Goal: Task Accomplishment & Management: Complete application form

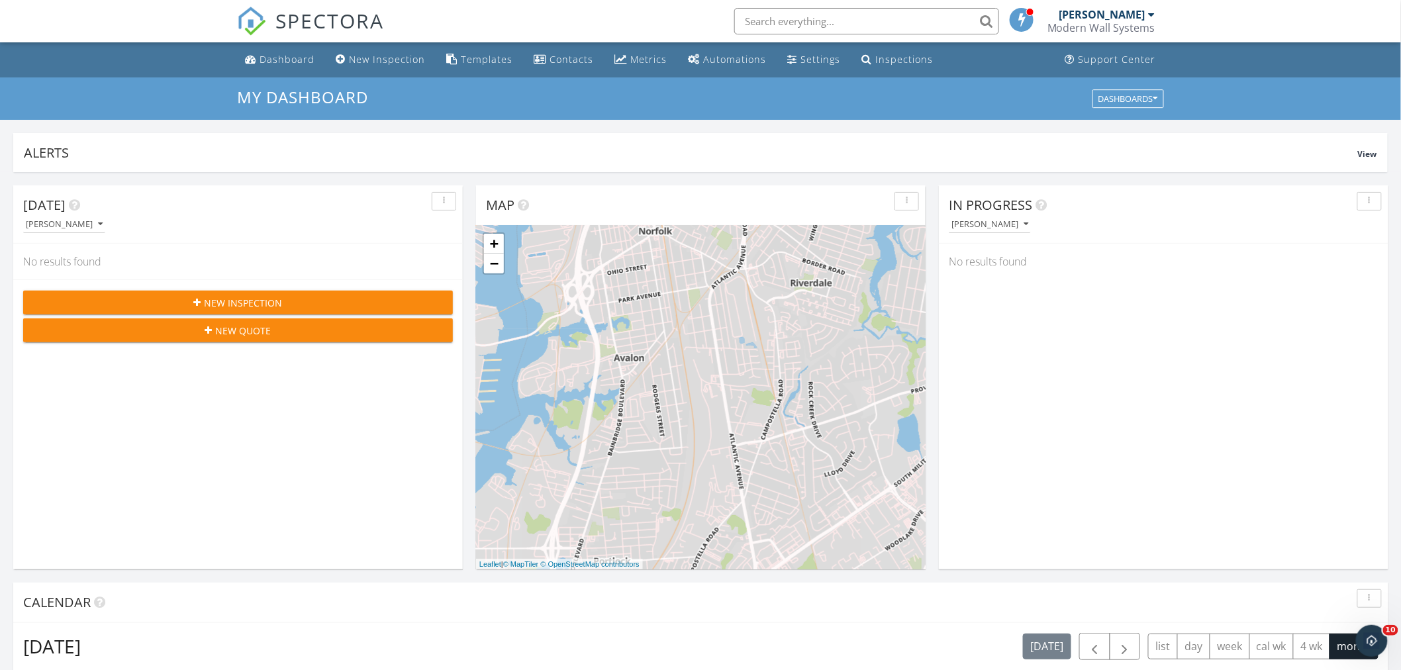
click at [295, 296] on div "New Inspection" at bounding box center [238, 303] width 409 height 14
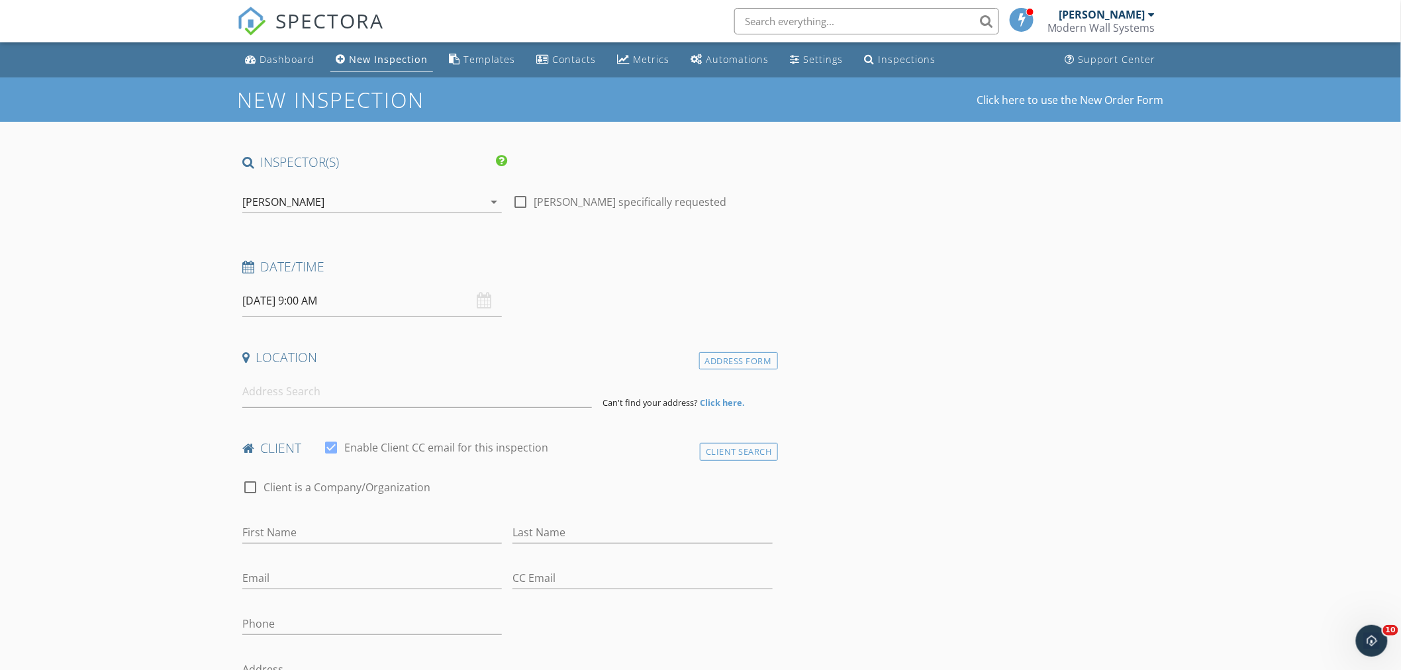
click at [483, 299] on div "[DATE] 9:00 AM" at bounding box center [372, 301] width 260 height 32
click at [309, 309] on input "[DATE] 9:00 AM" at bounding box center [372, 301] width 260 height 32
drag, startPoint x: 996, startPoint y: 411, endPoint x: 985, endPoint y: 413, distance: 12.2
click at [356, 387] on input at bounding box center [417, 391] width 350 height 32
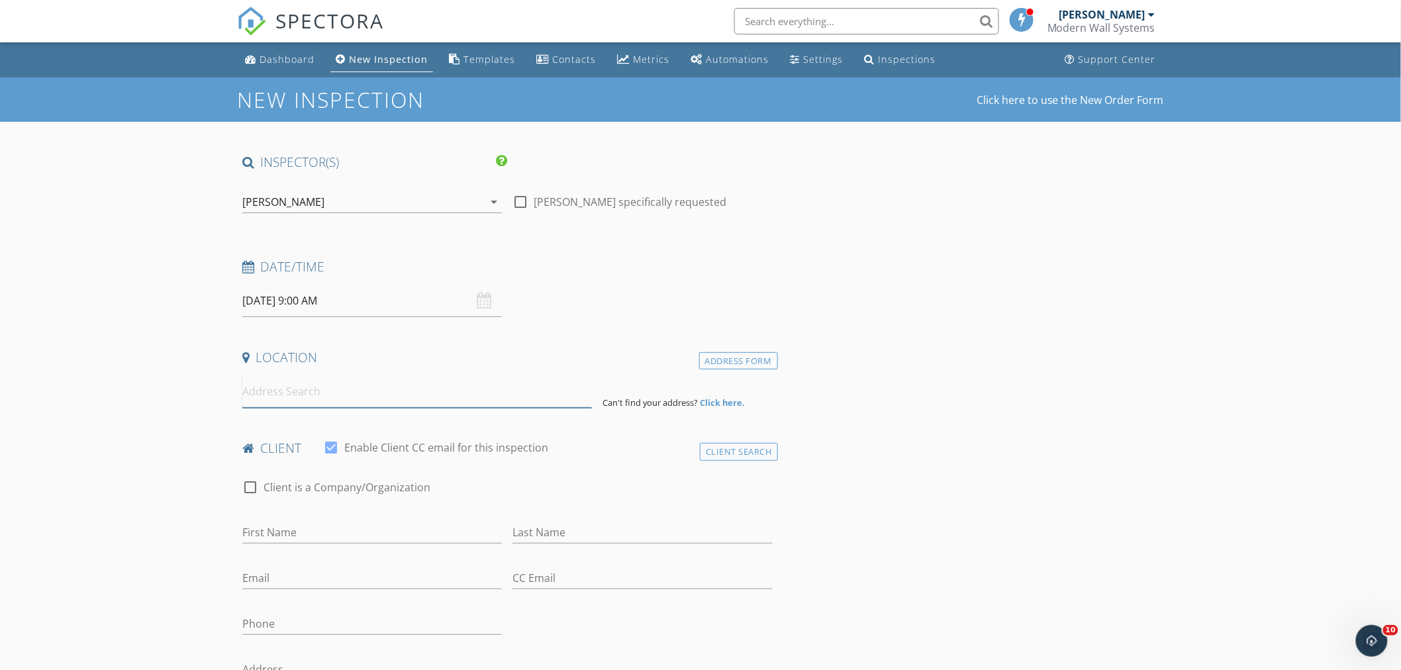
paste input "3707 Chesapeake Ave"
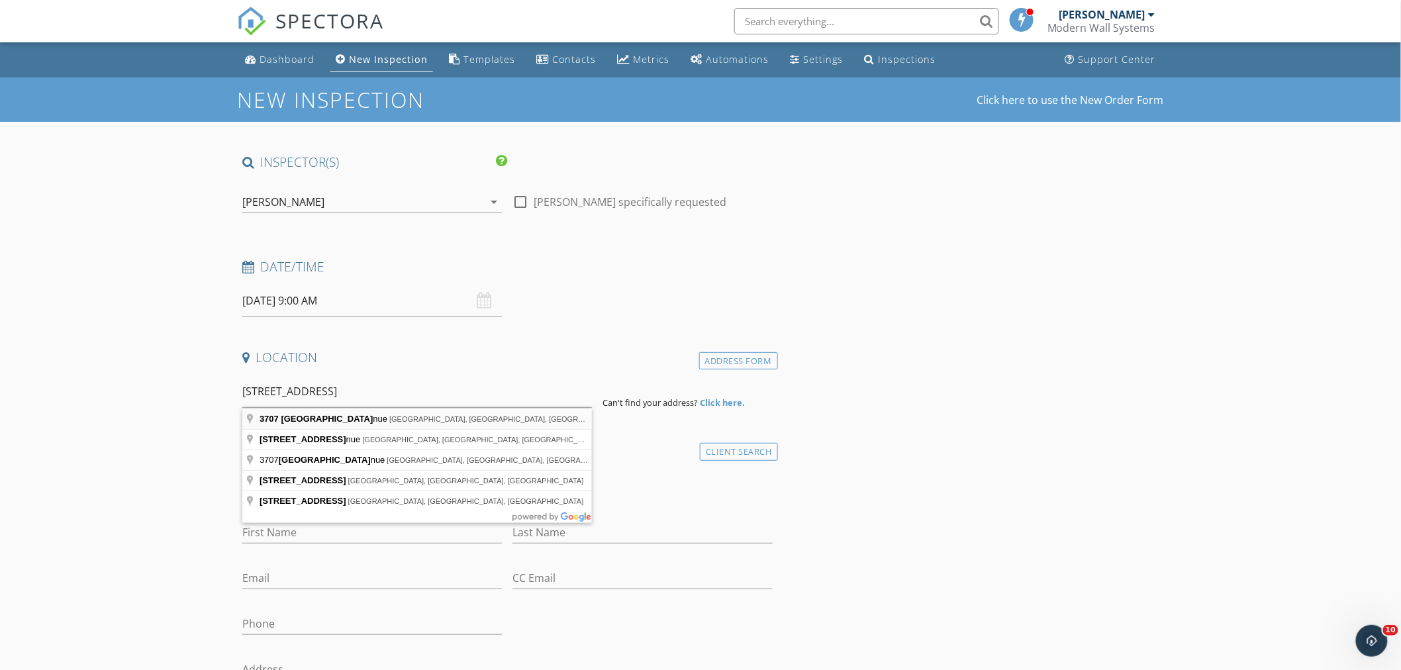
type input "3707 Chesapeake Avenue, Hampton, VA, USA"
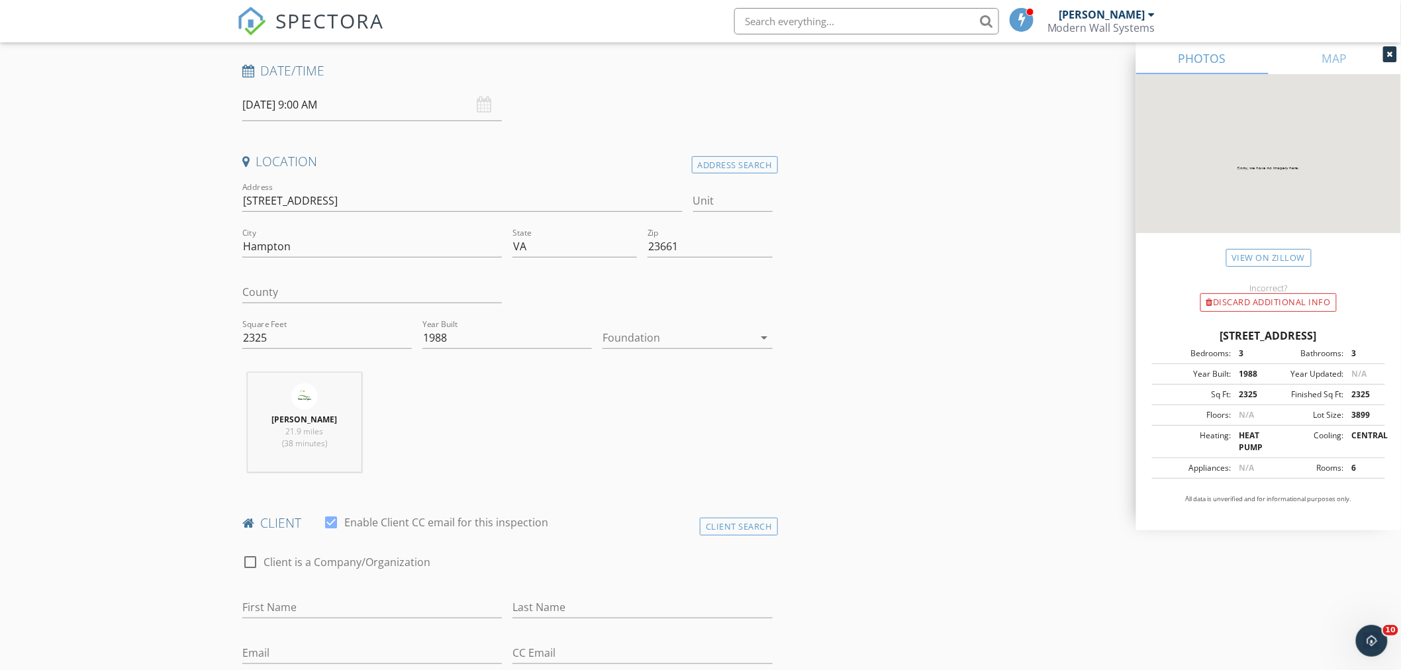
scroll to position [367, 0]
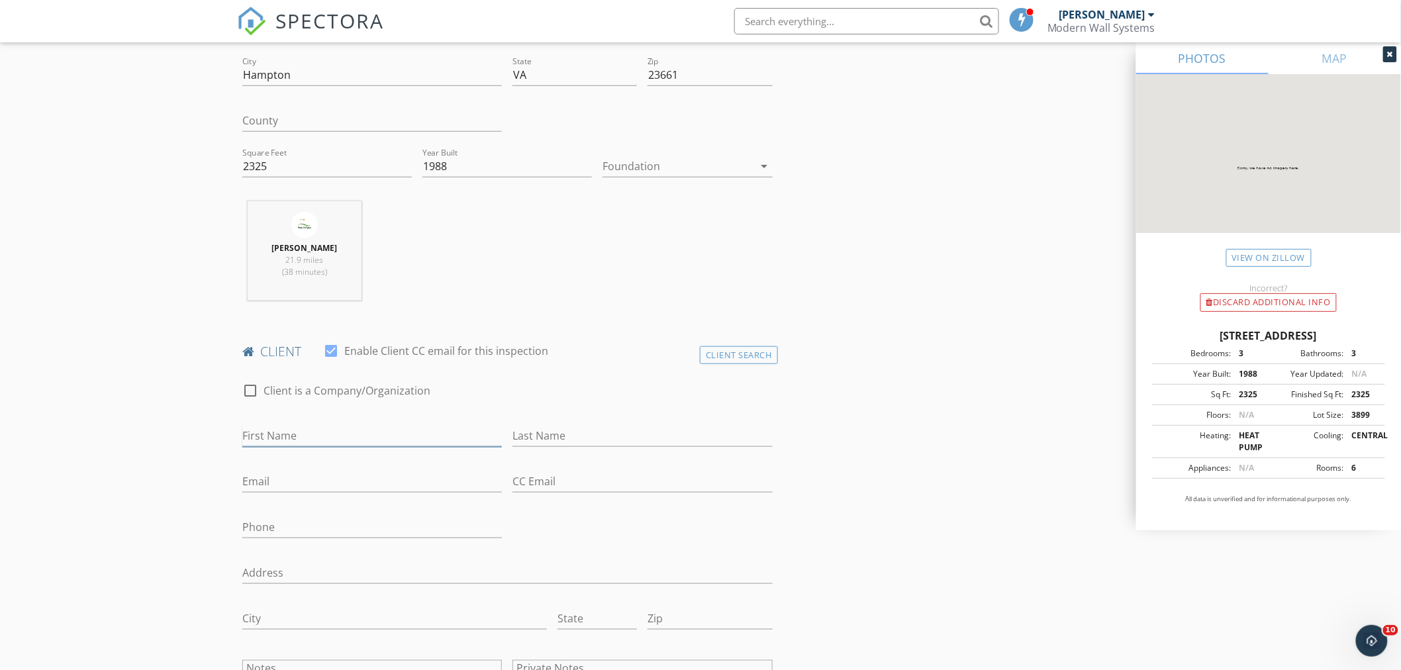
click at [315, 440] on input "First Name" at bounding box center [372, 436] width 260 height 22
type input "[PERSON_NAME]"
click at [366, 486] on input "Email" at bounding box center [372, 482] width 260 height 22
paste input "[EMAIL_ADDRESS][DOMAIN_NAME]"
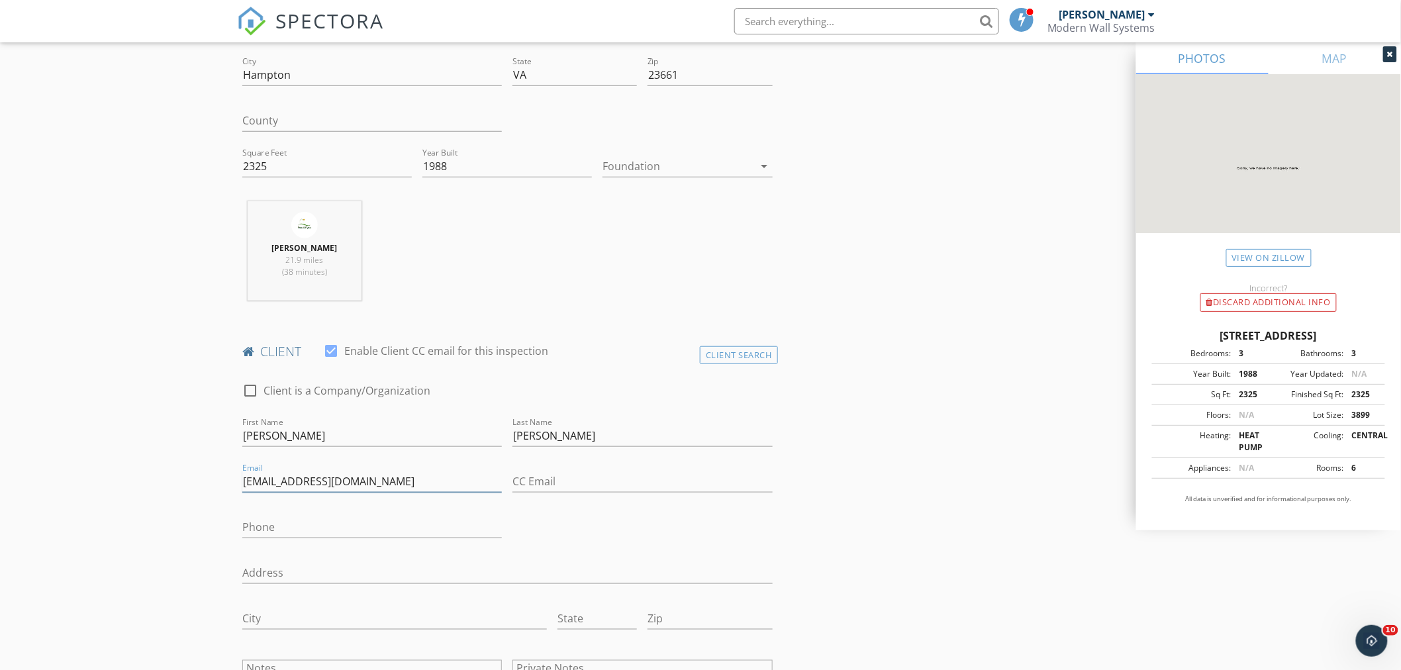
type input "[EMAIL_ADDRESS][DOMAIN_NAME]"
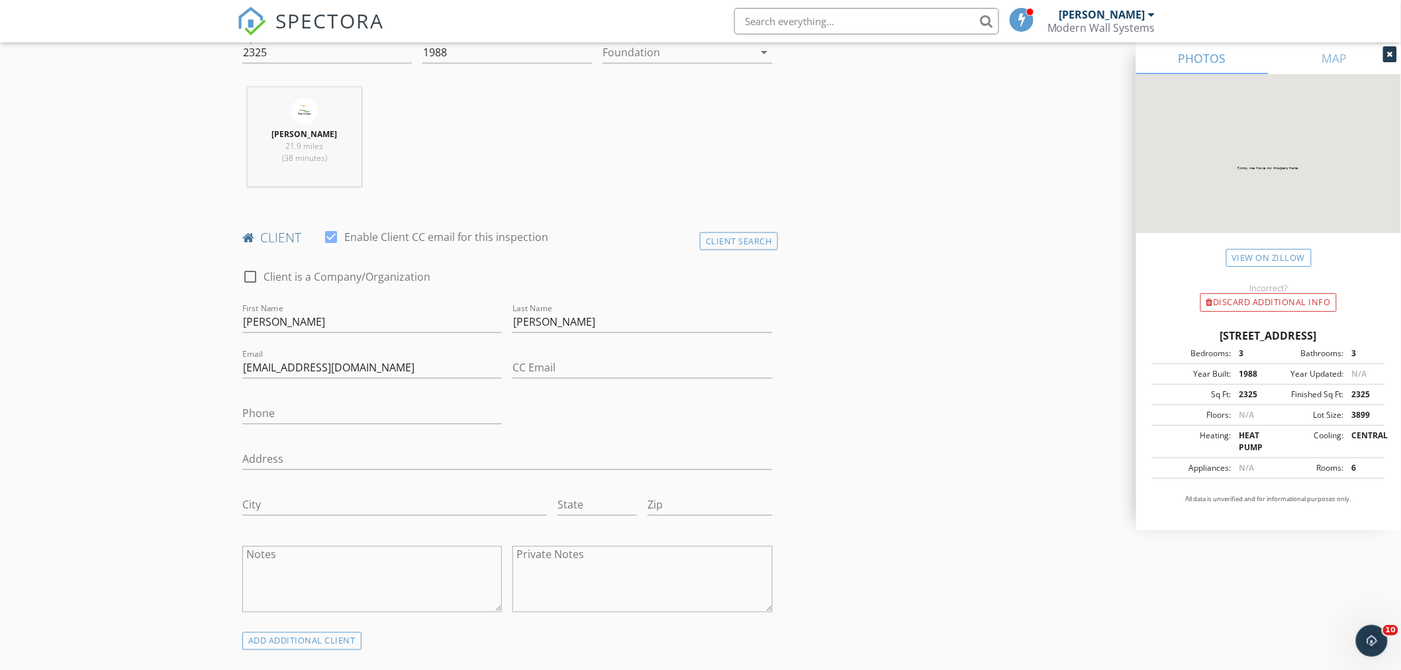
scroll to position [514, 0]
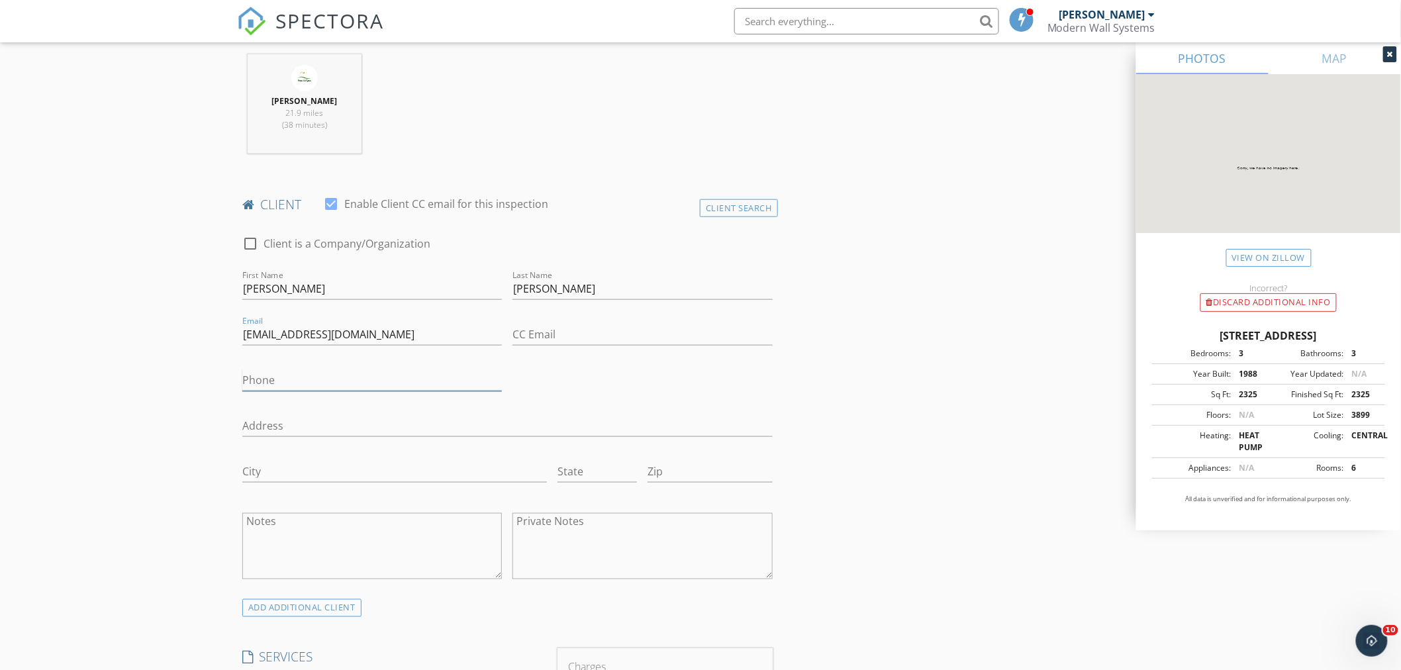
click at [279, 379] on input "Phone" at bounding box center [372, 380] width 260 height 22
paste input "[PHONE_NUMBER]"
type input "[PHONE_NUMBER]"
click at [315, 420] on input "Address" at bounding box center [507, 426] width 530 height 22
paste input "[STREET_ADDRESS]"
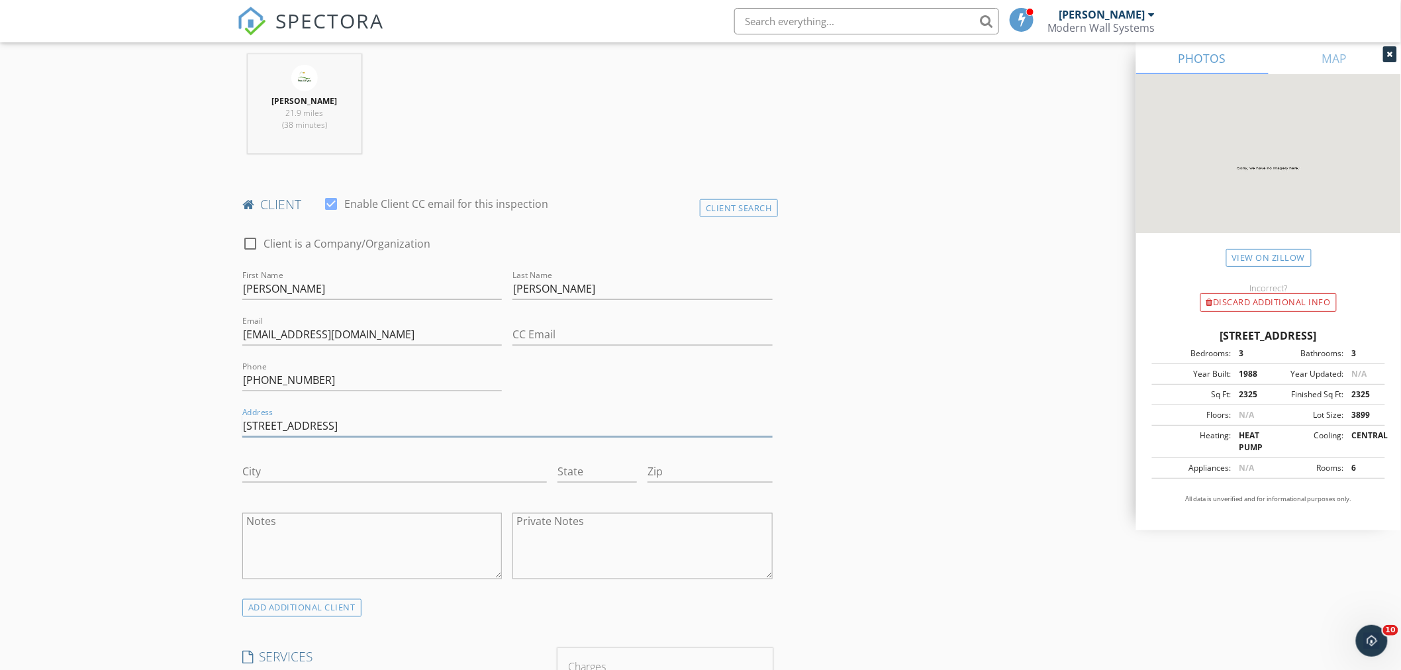
type input "[STREET_ADDRESS]"
type input "Hampton"
type input "VA"
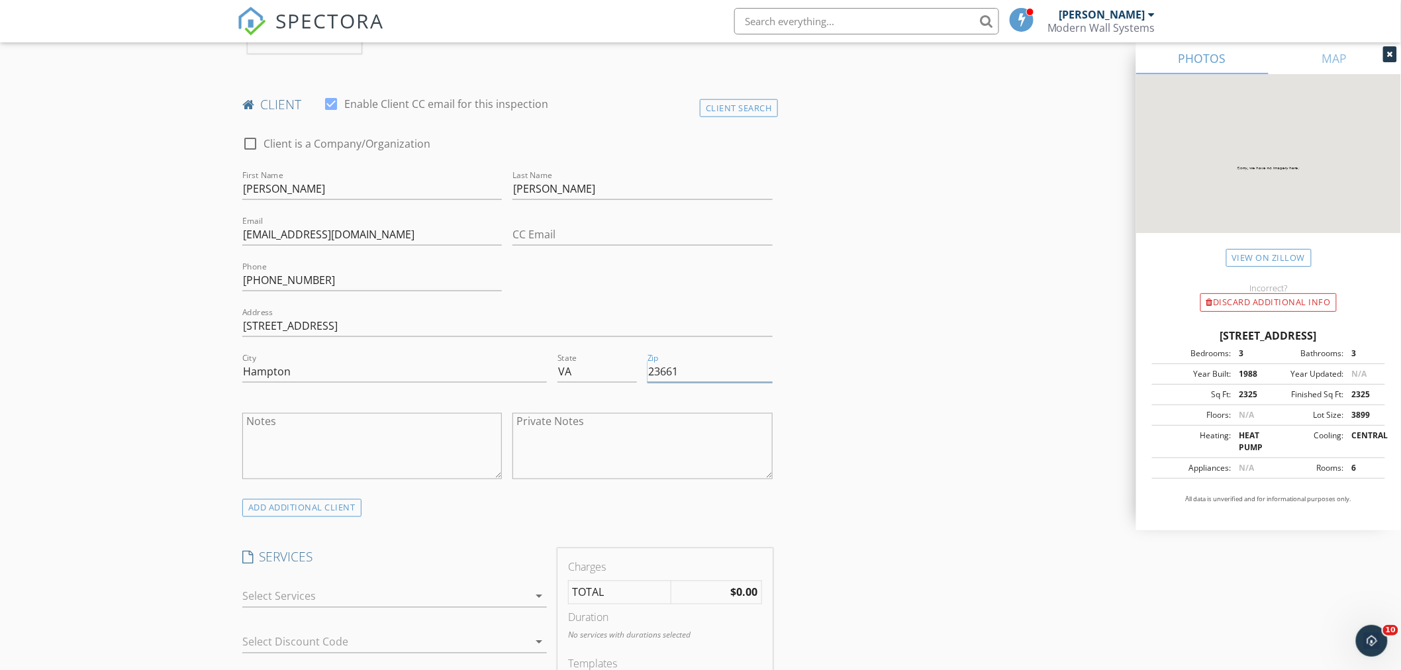
scroll to position [809, 0]
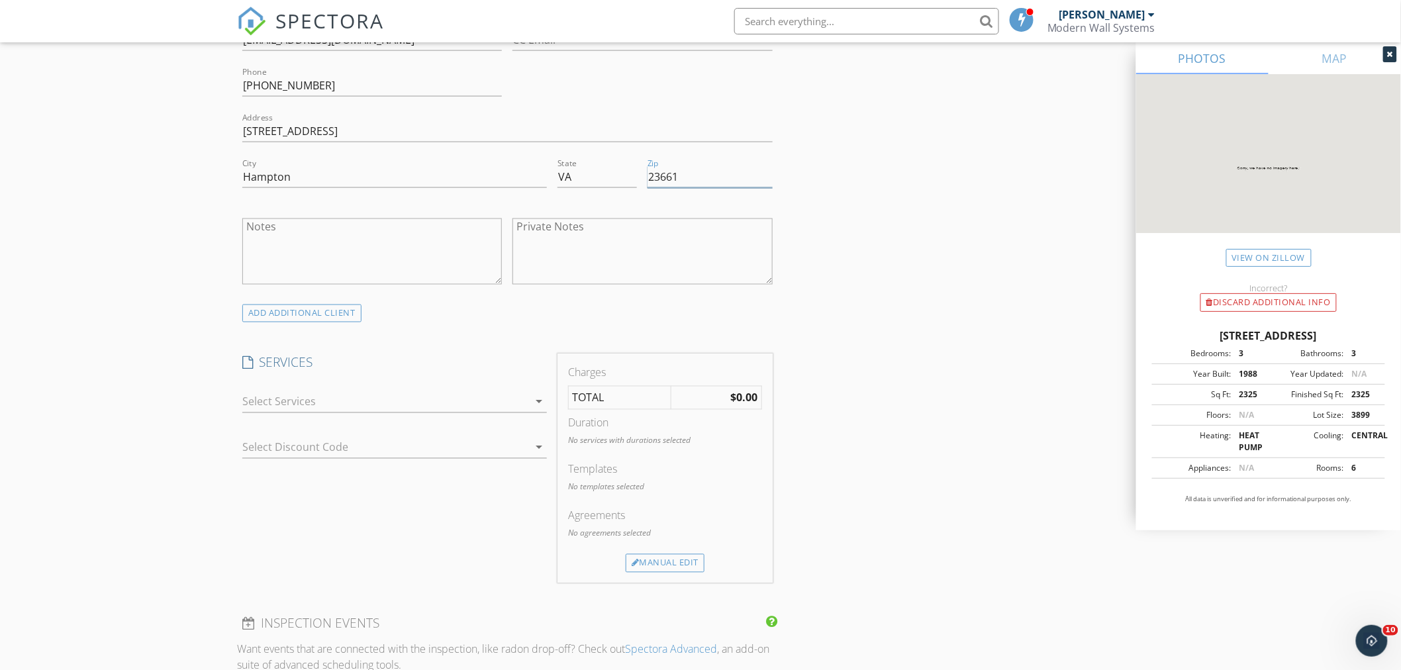
type input "23661"
click at [395, 255] on textarea "Notes" at bounding box center [372, 251] width 260 height 66
click at [302, 247] on textarea "QU-0349 $12,000 - Accepted" at bounding box center [372, 251] width 260 height 66
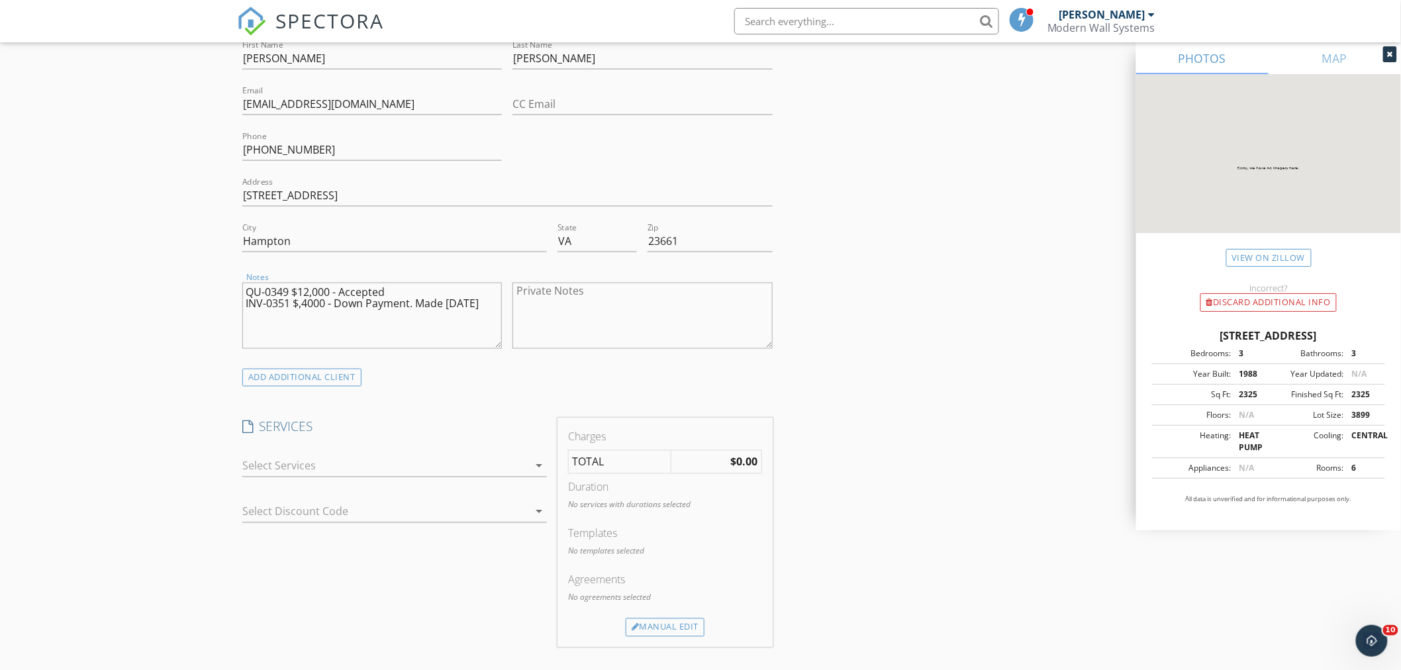
scroll to position [956, 0]
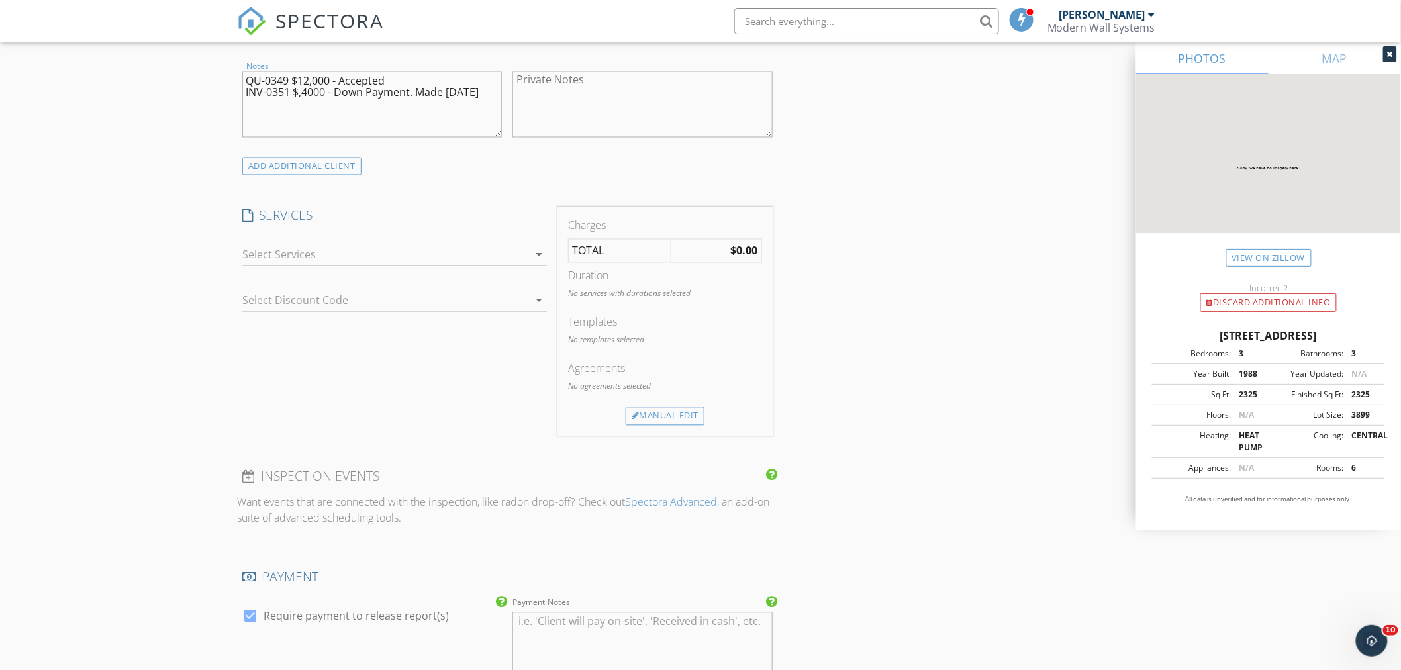
type textarea "QU-0349 $12,000 - Accepted INV-0351 $,4000 - Down Payment. Made [DATE]"
click at [322, 250] on div at bounding box center [385, 254] width 286 height 21
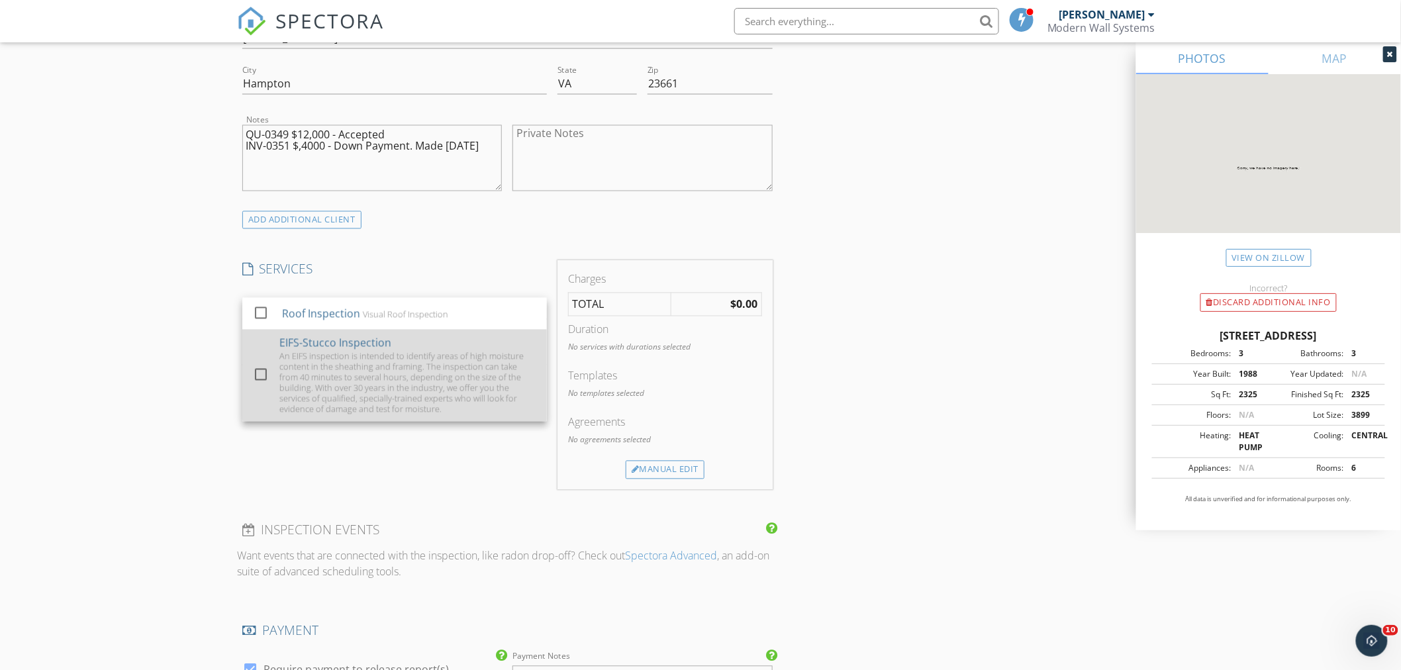
scroll to position [1103, 0]
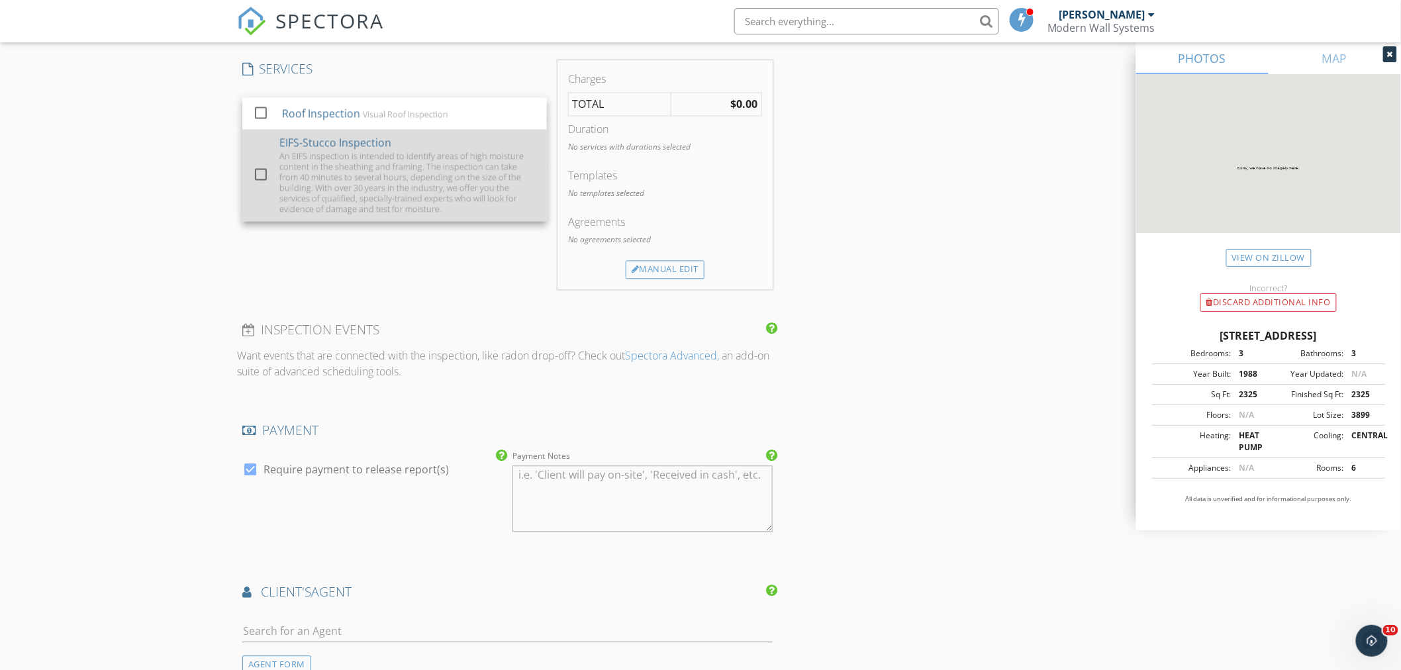
click at [368, 150] on div "An EIFS inspection is intended to identify areas of high moisture content in th…" at bounding box center [407, 182] width 257 height 64
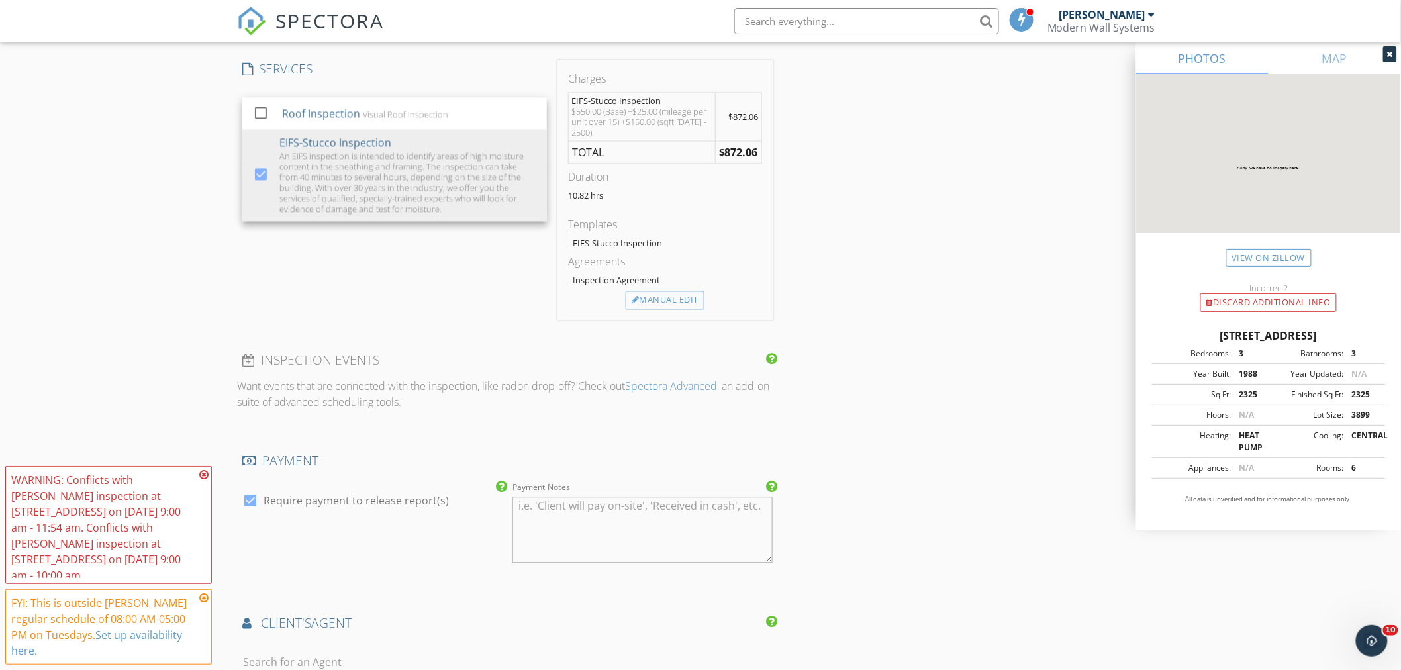
scroll to position [1030, 0]
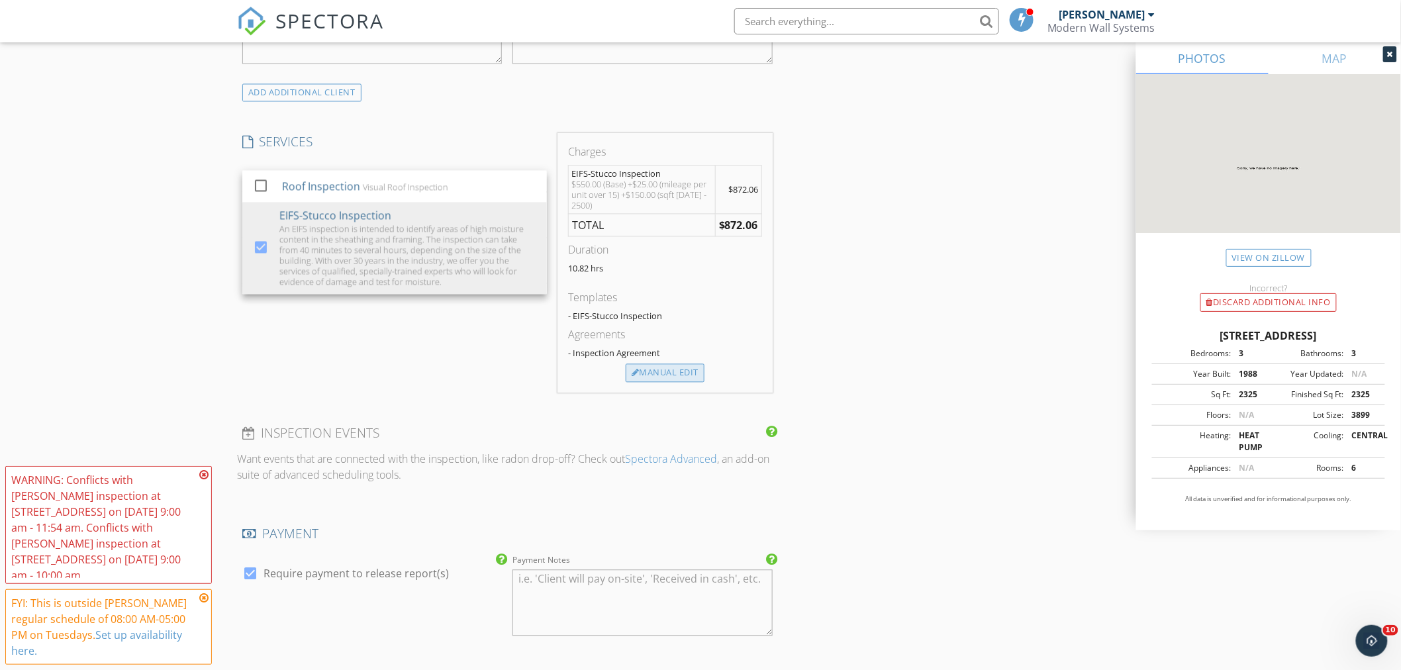
click at [662, 369] on div "Manual Edit" at bounding box center [665, 373] width 79 height 19
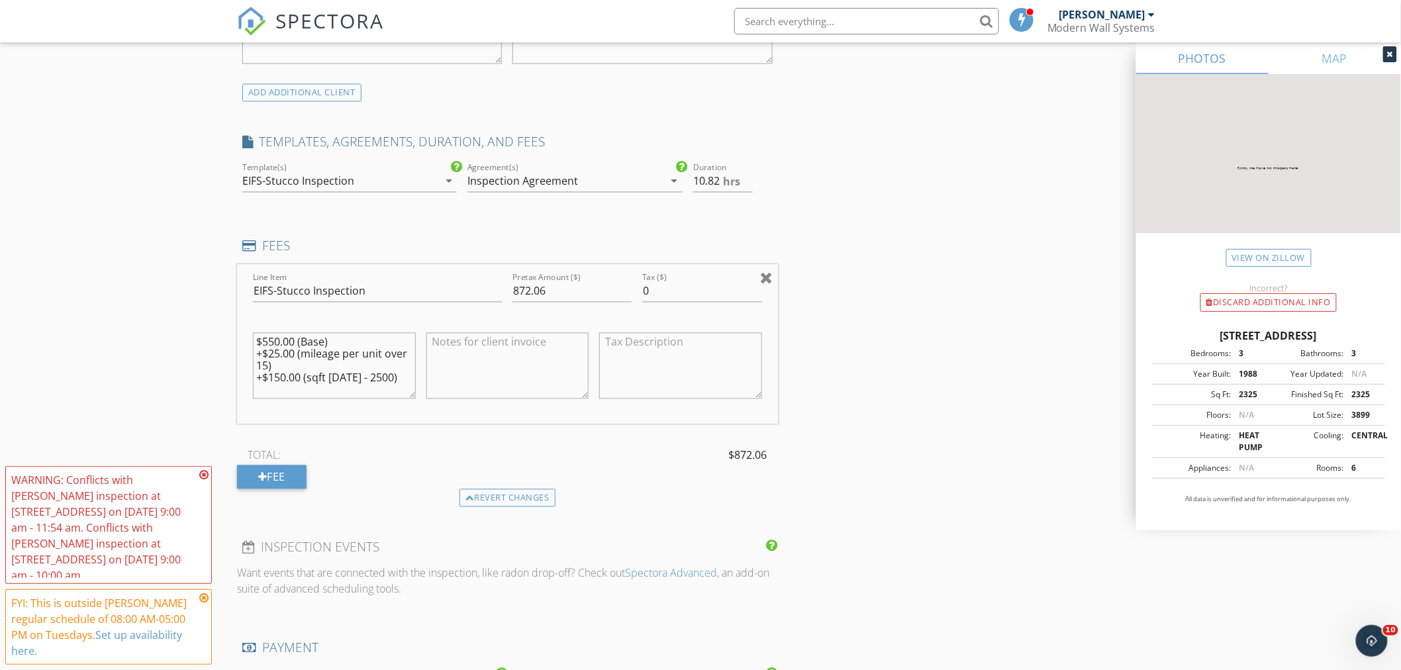
click at [771, 279] on div at bounding box center [766, 278] width 13 height 16
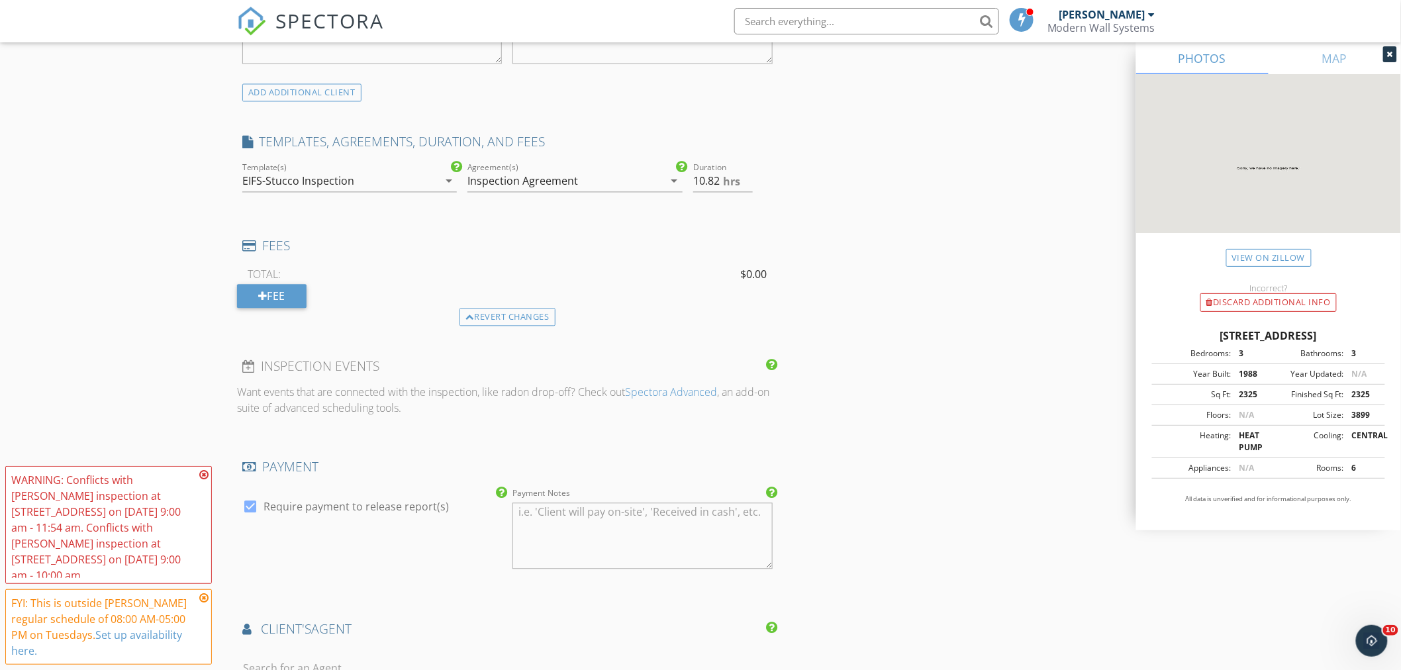
click at [389, 183] on div "EIFS-Stucco Inspection" at bounding box center [340, 181] width 196 height 21
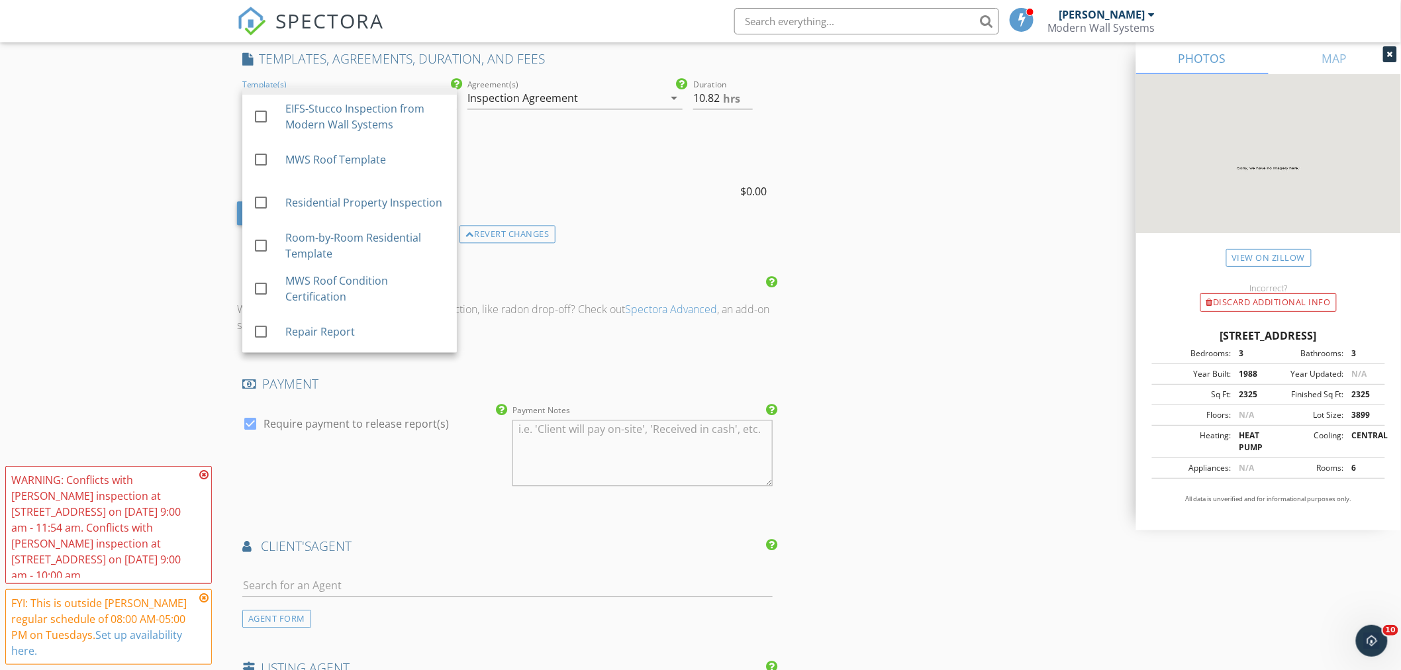
scroll to position [1177, 0]
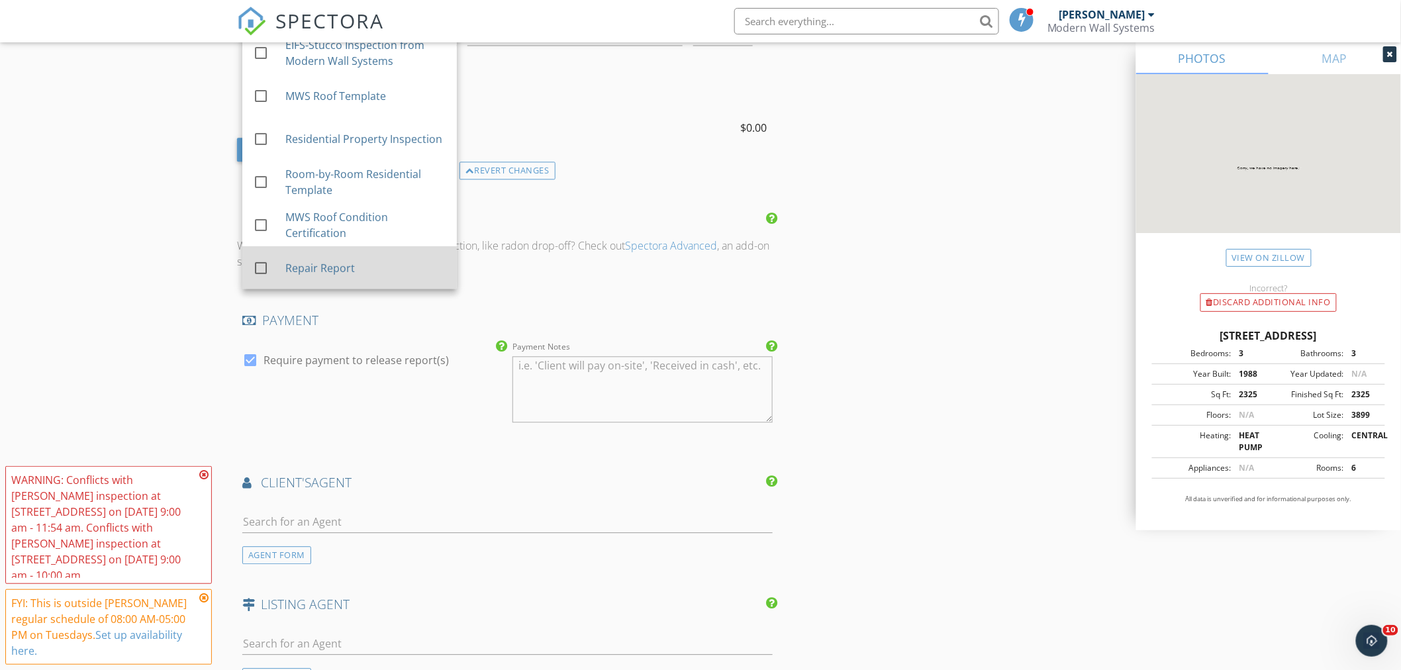
click at [341, 266] on div "Repair Report" at bounding box center [365, 268] width 161 height 16
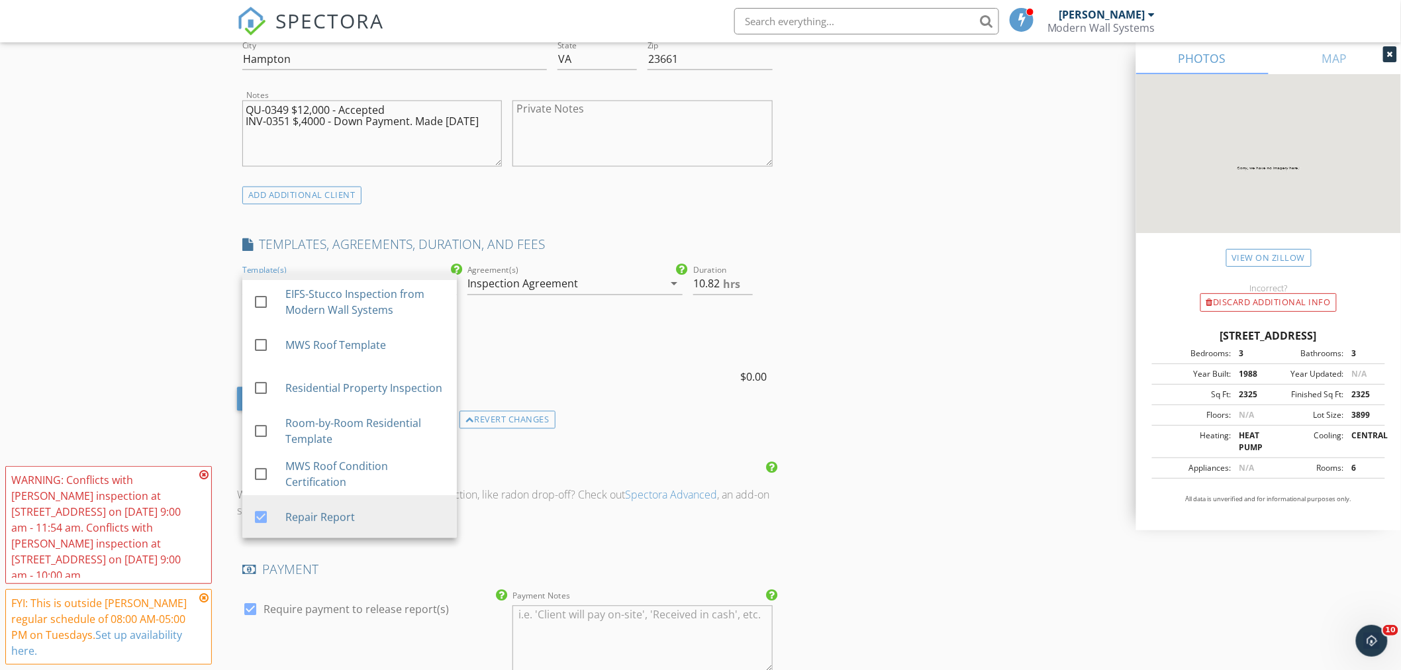
scroll to position [883, 0]
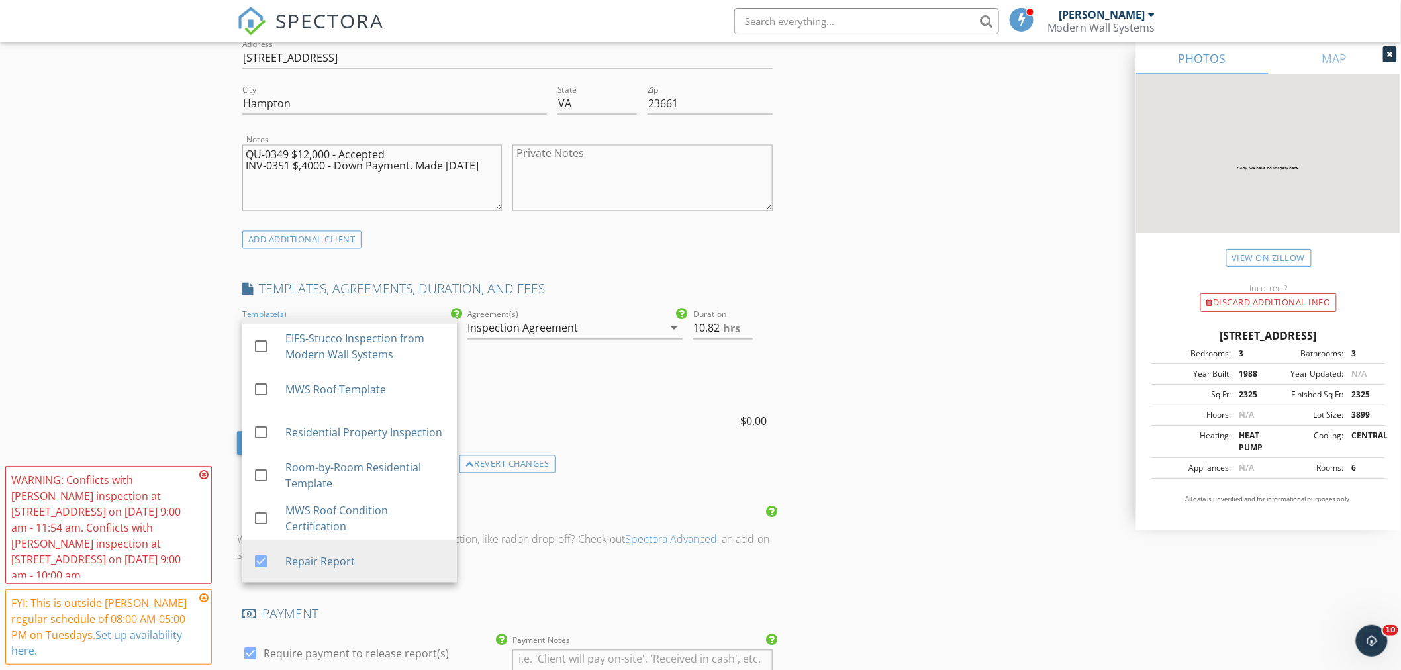
click at [882, 287] on div "INSPECTOR(S) check_box Ed Santana PRIMARY Ed Santana arrow_drop_down check_box_…" at bounding box center [700, 355] width 927 height 2168
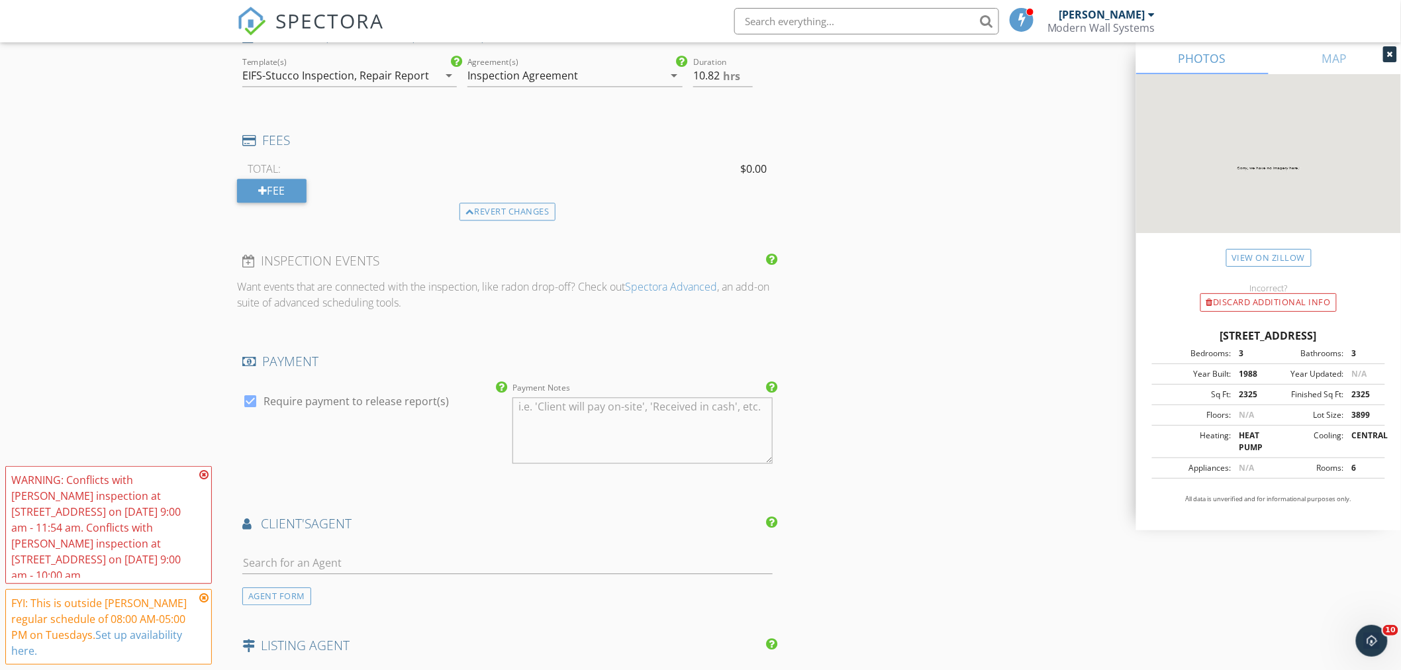
scroll to position [1398, 0]
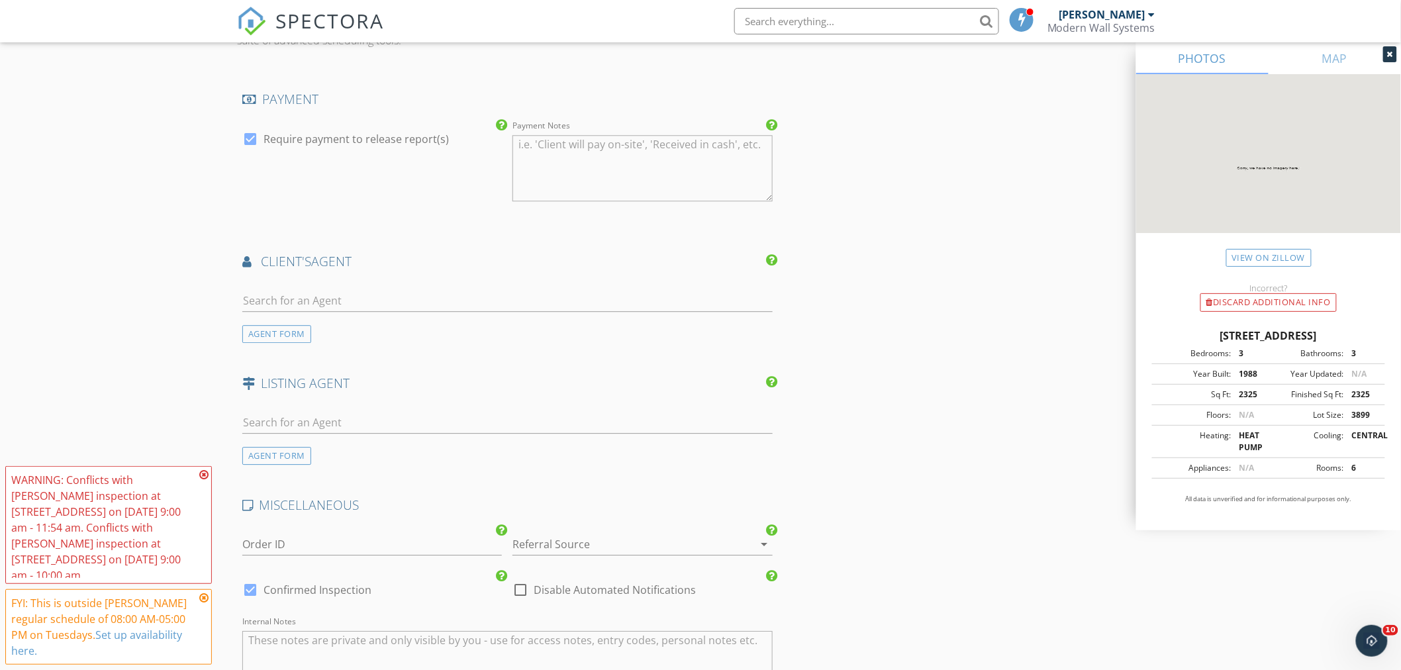
click at [254, 140] on div at bounding box center [250, 139] width 23 height 23
checkbox input "false"
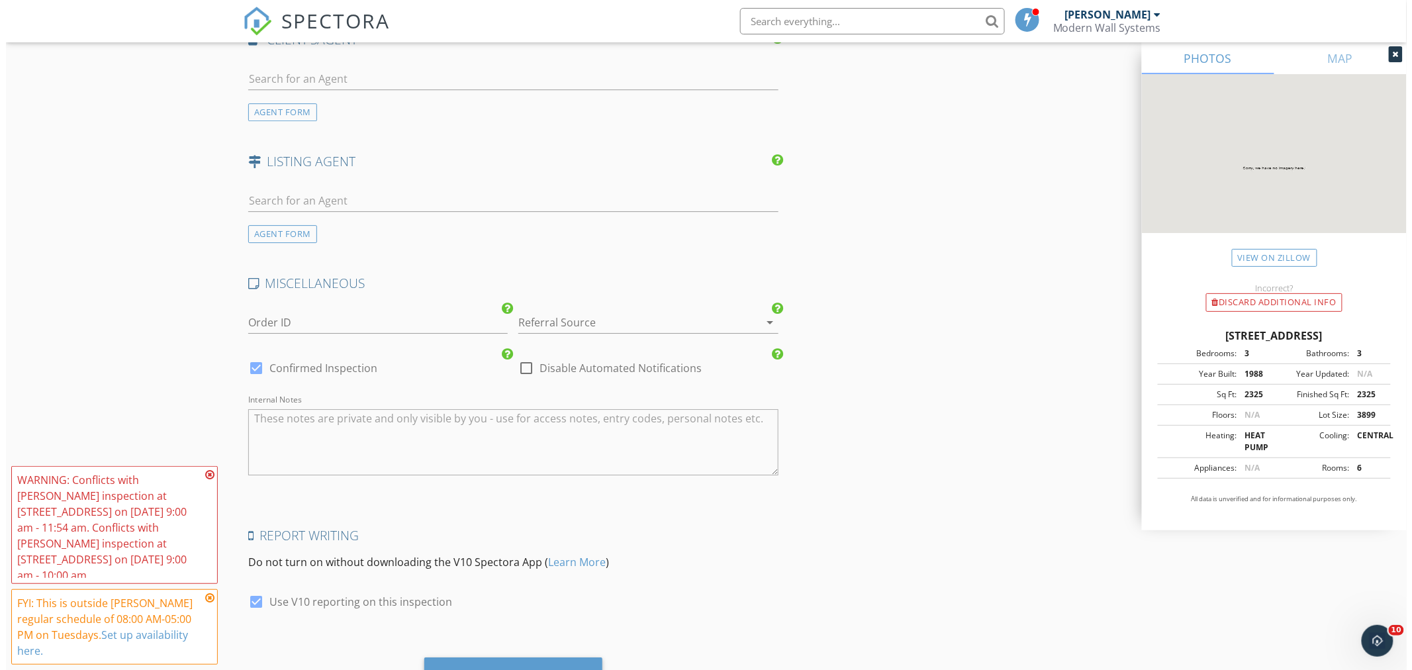
scroll to position [1684, 0]
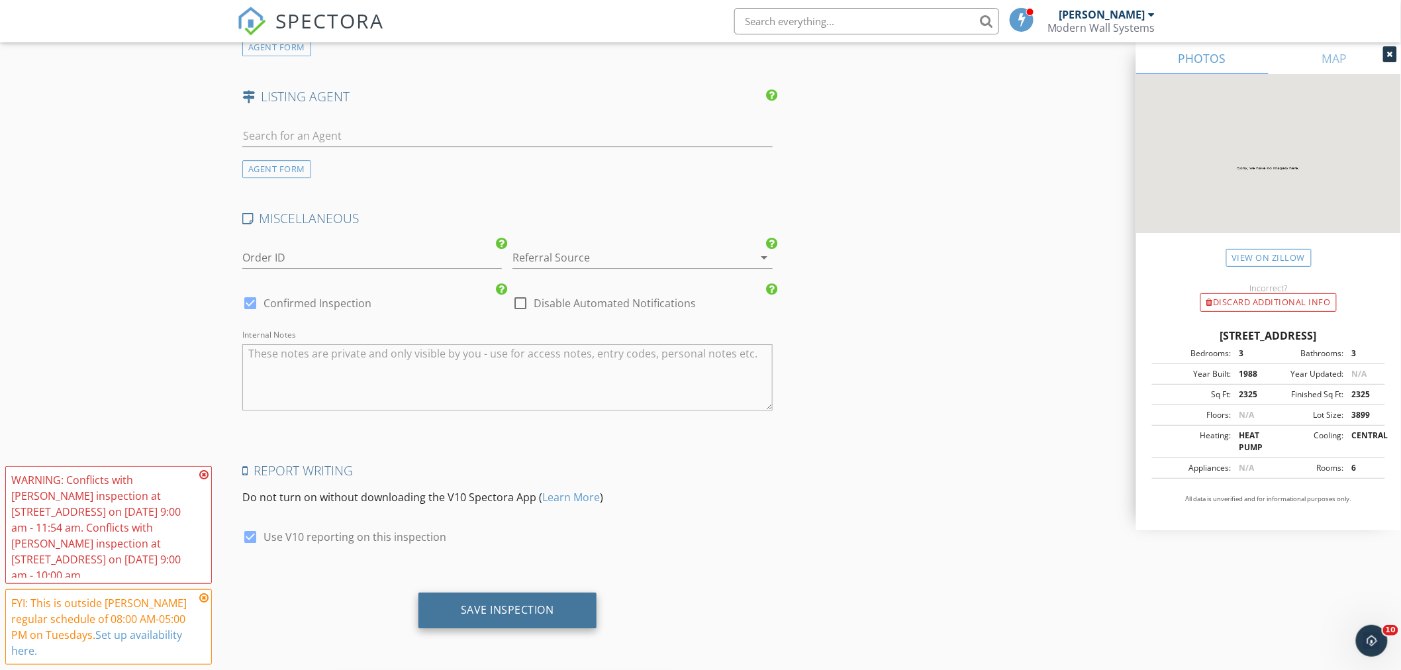
click at [510, 605] on div "Save Inspection" at bounding box center [507, 609] width 93 height 13
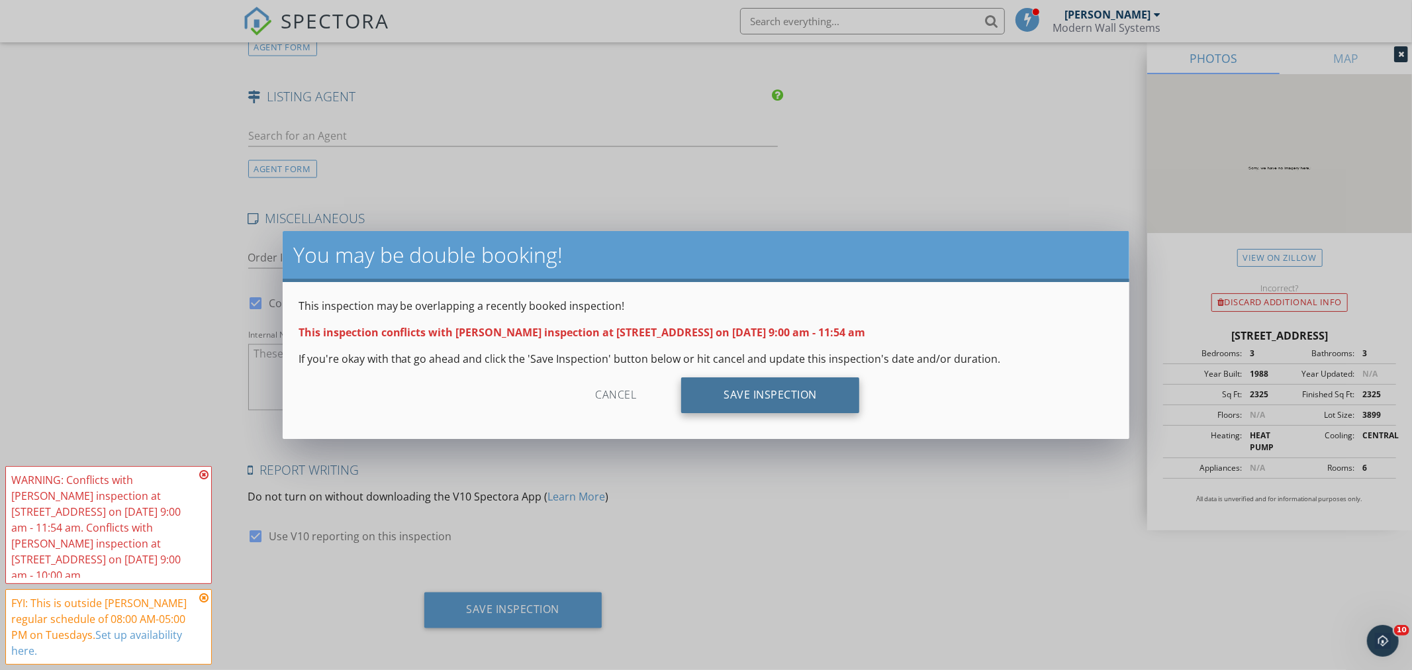
click at [759, 395] on div "Save Inspection" at bounding box center [770, 395] width 178 height 36
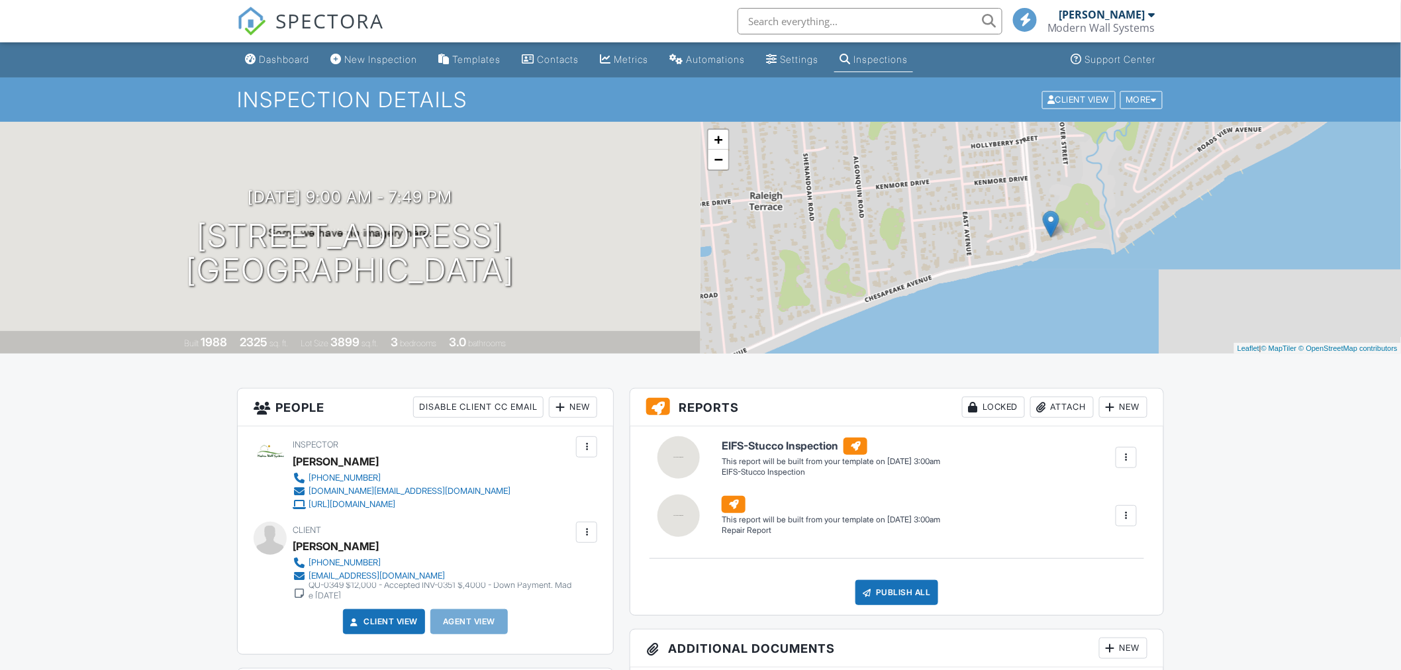
click at [314, 23] on span "SPECTORA" at bounding box center [329, 21] width 109 height 28
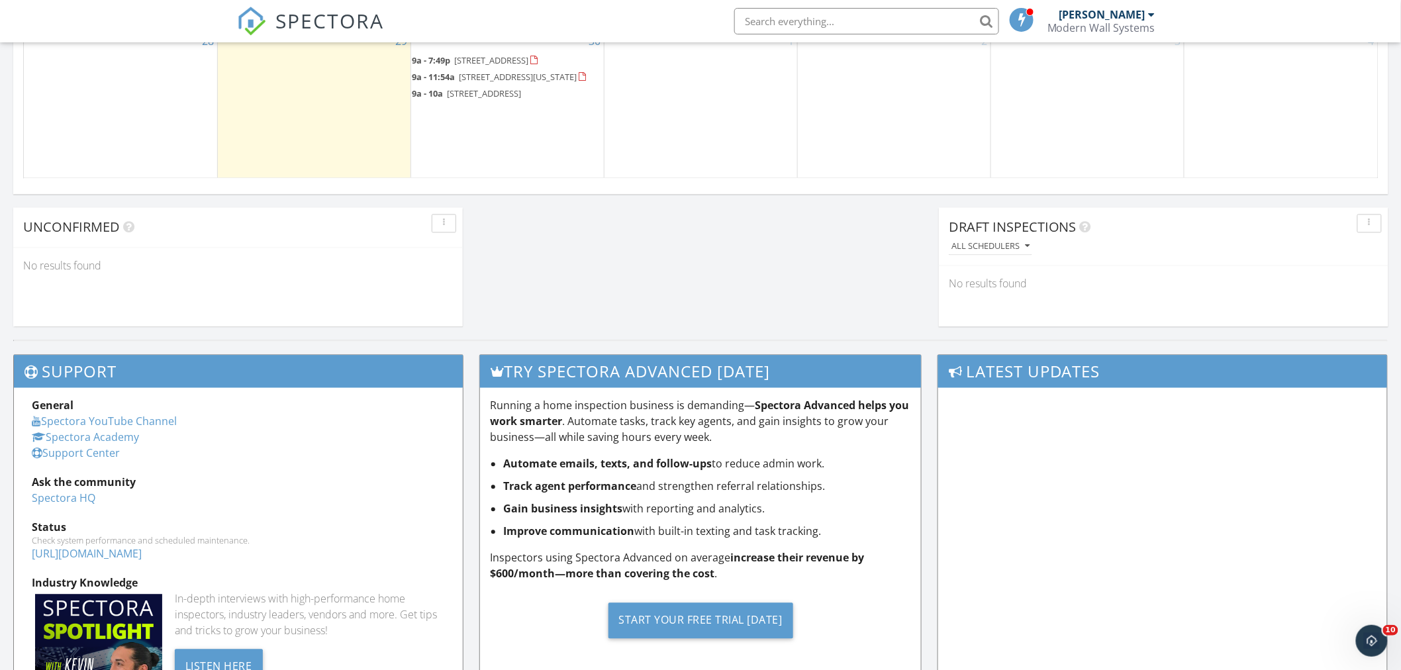
scroll to position [898, 0]
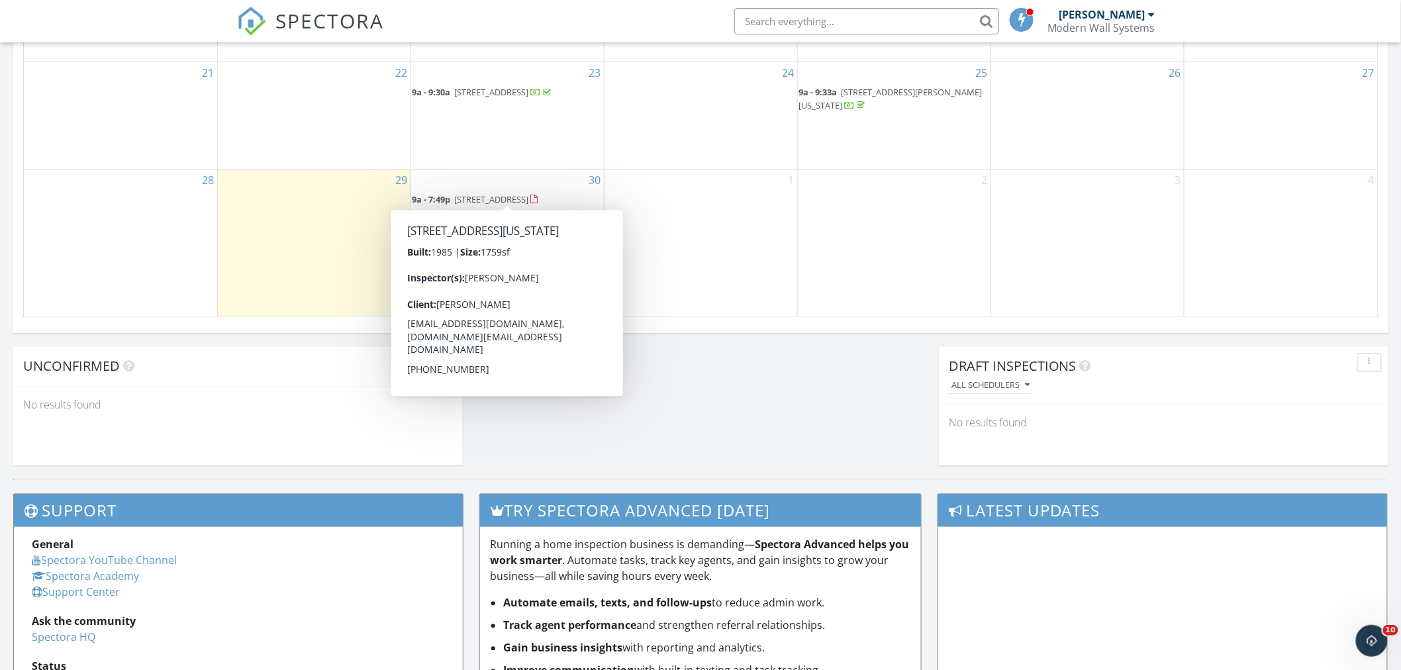
drag, startPoint x: 475, startPoint y: 189, endPoint x: 475, endPoint y: 180, distance: 9.3
click at [475, 211] on span "1433 Preserve Dr, Virginia Beach 23451" at bounding box center [519, 217] width 118 height 12
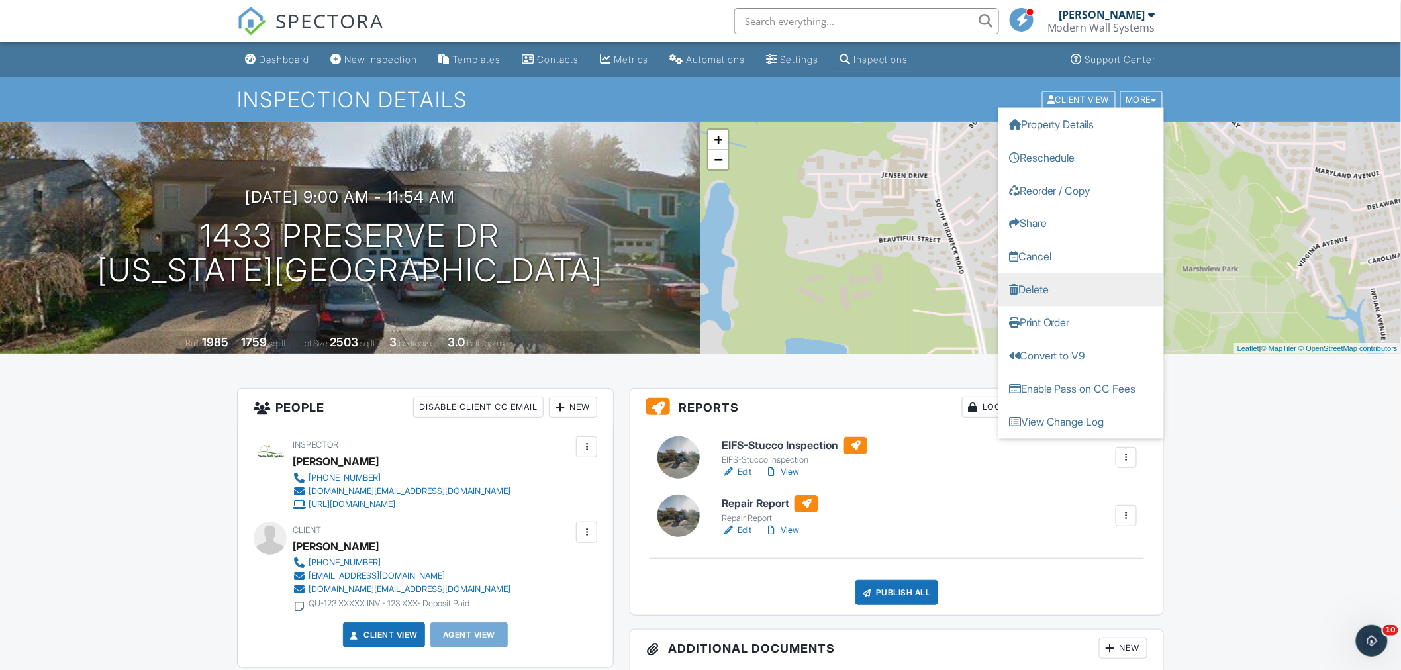
click at [1042, 287] on link "Delete" at bounding box center [1081, 289] width 166 height 33
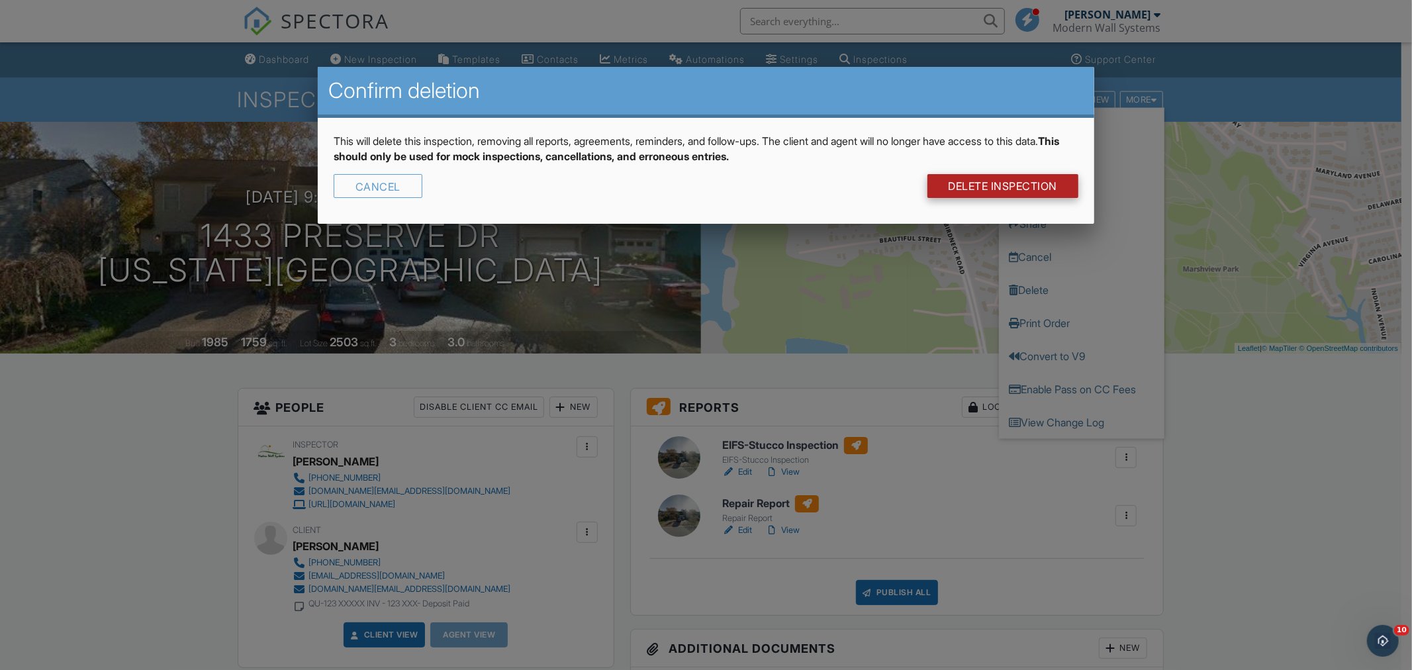
click at [1005, 180] on link "DELETE Inspection" at bounding box center [1004, 186] width 152 height 24
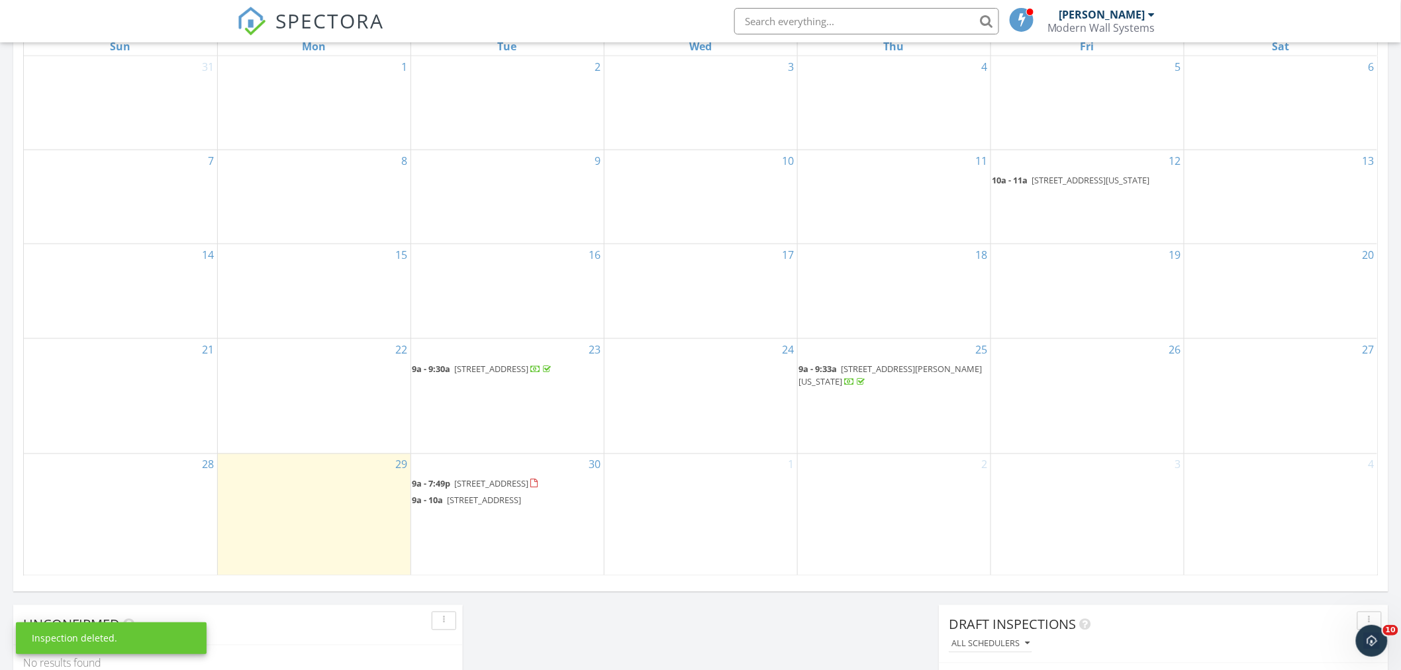
scroll to position [736, 0]
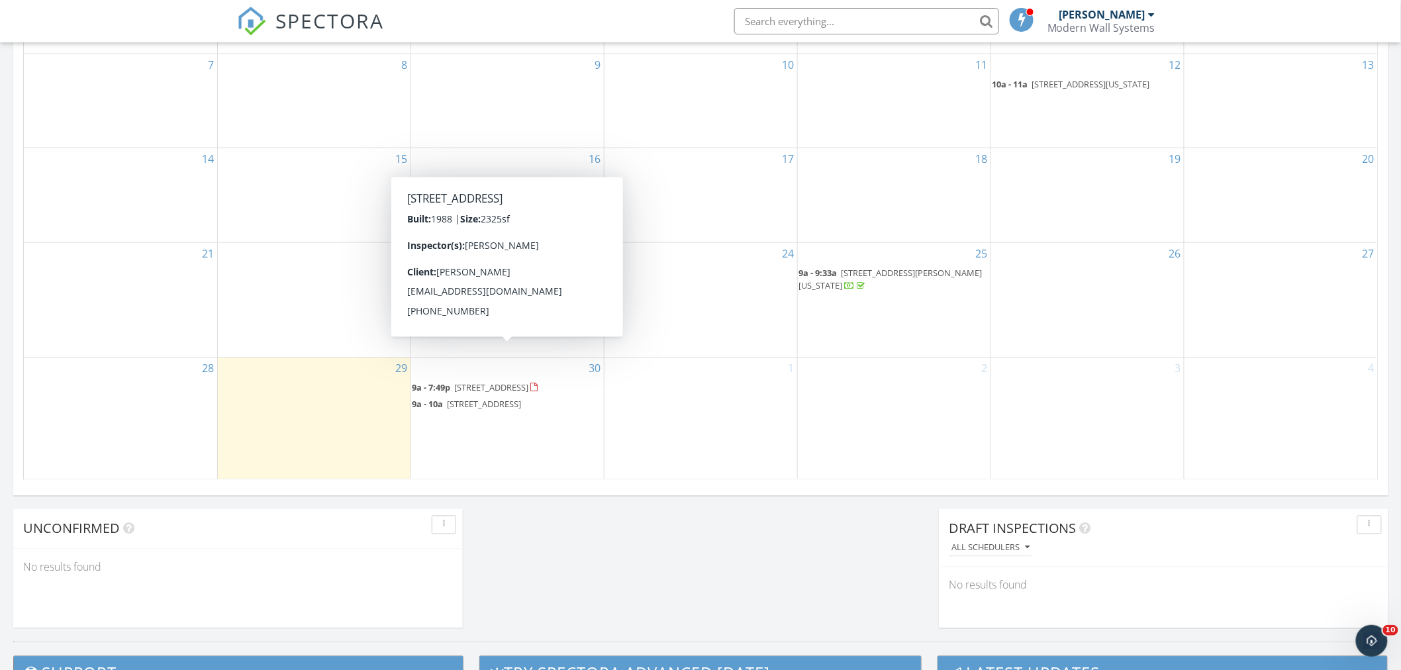
click at [485, 382] on span "3707 Chesapeake Ave, Hampton 23661" at bounding box center [492, 388] width 74 height 12
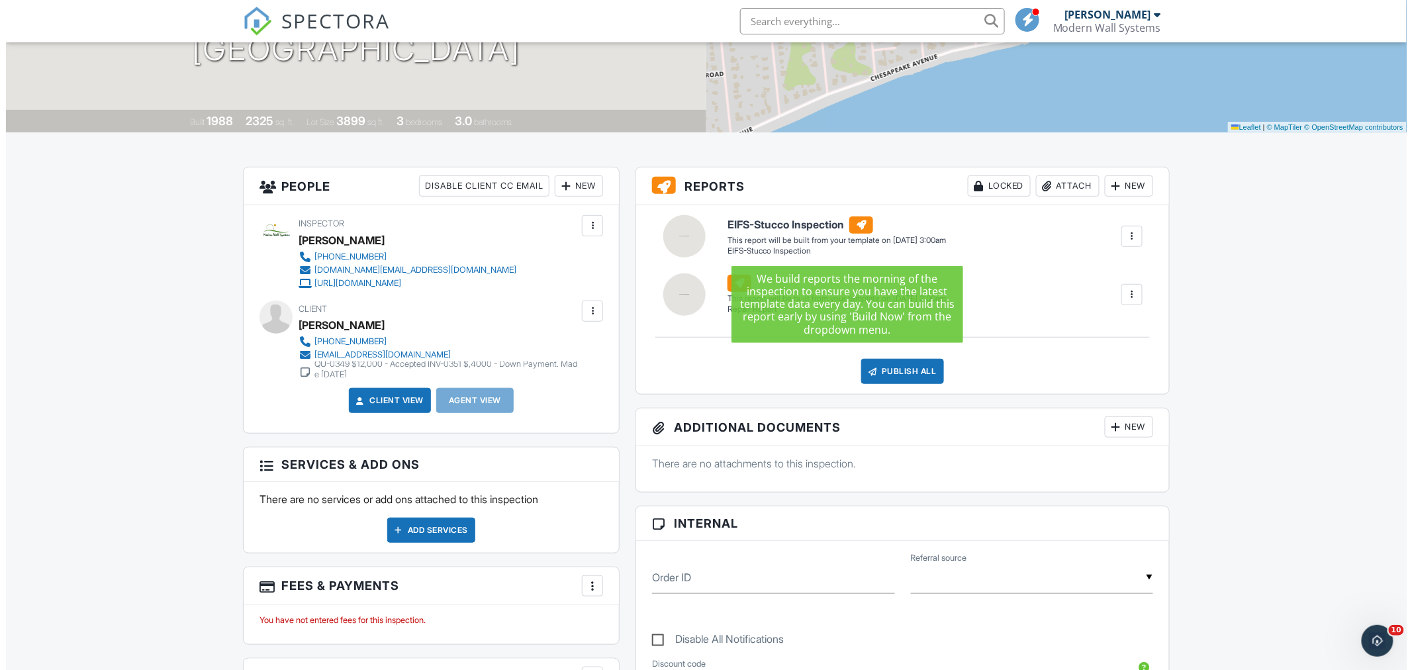
scroll to position [73, 0]
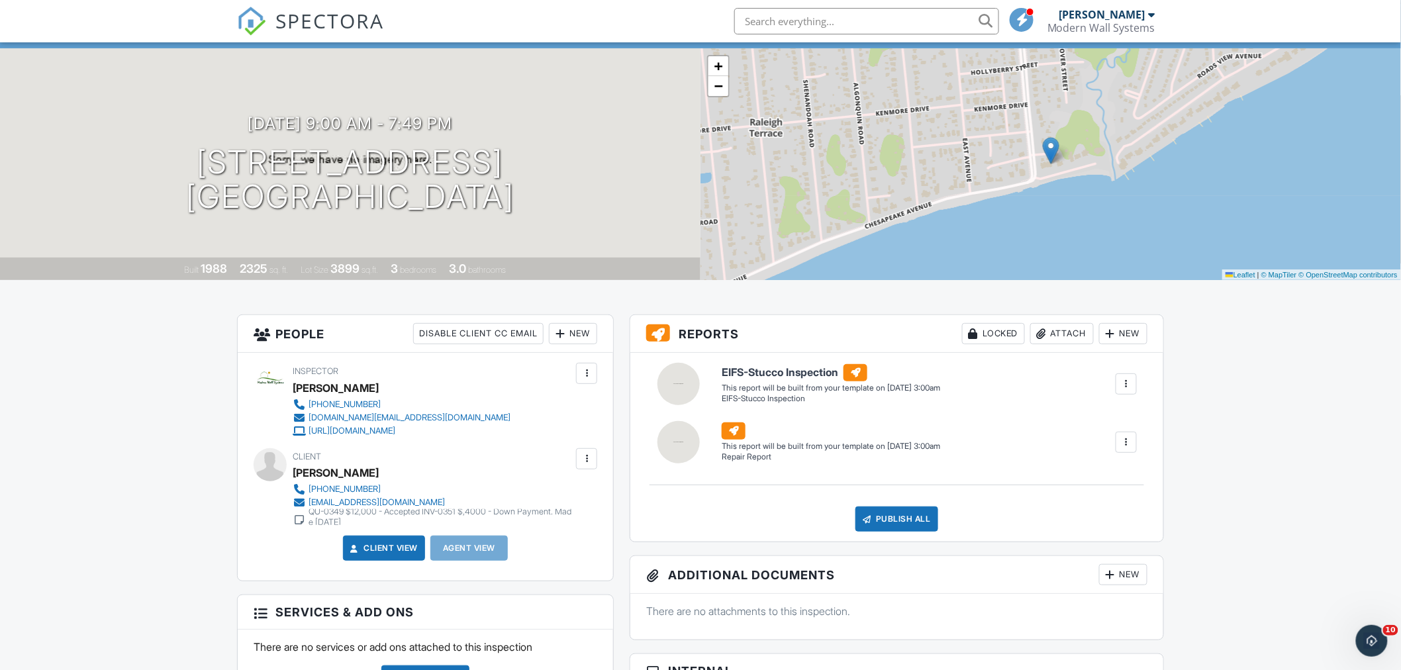
click at [1120, 383] on div at bounding box center [1126, 383] width 13 height 13
click at [1089, 452] on div "Delete" at bounding box center [1103, 455] width 28 height 15
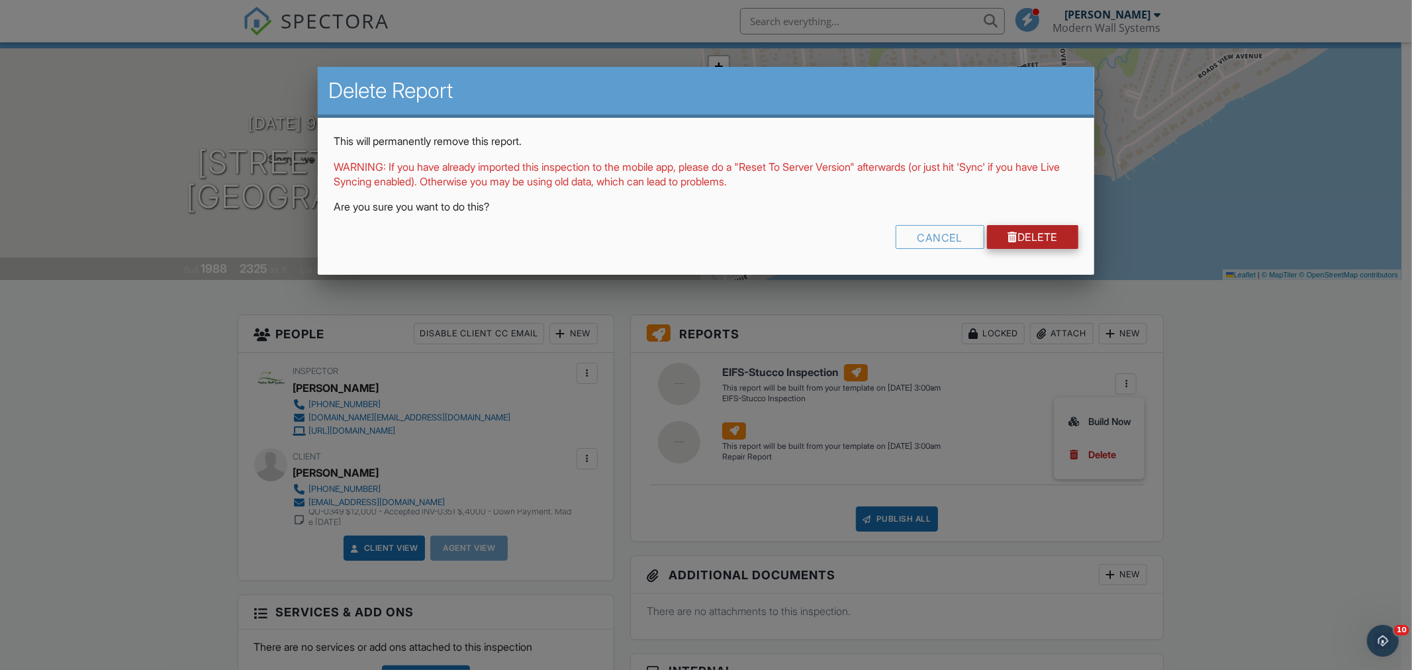
click at [1026, 235] on link "Delete" at bounding box center [1033, 237] width 92 height 24
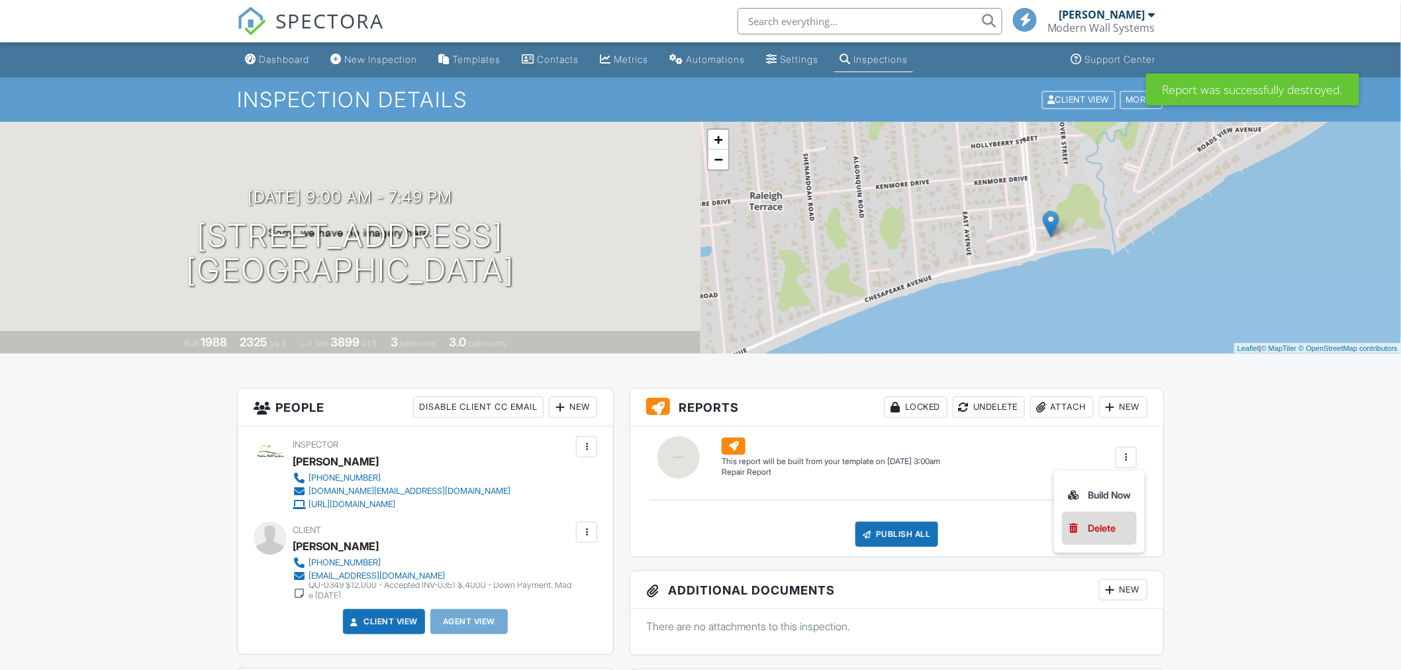
click at [1110, 514] on li "Delete" at bounding box center [1099, 528] width 75 height 33
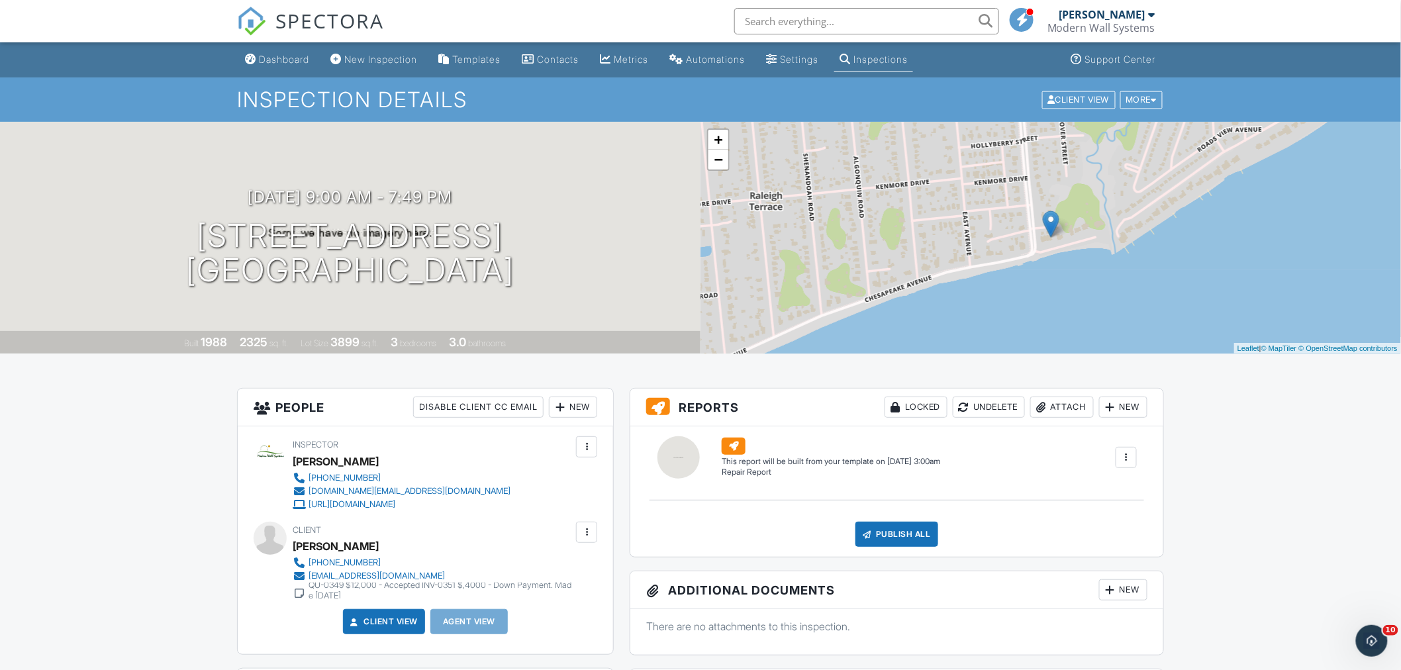
click at [1120, 462] on div at bounding box center [1126, 457] width 13 height 13
click at [1120, 497] on div "Build Now" at bounding box center [1099, 495] width 64 height 16
click at [1131, 458] on div at bounding box center [1126, 457] width 13 height 13
click at [761, 442] on h6 "(Untitled report)" at bounding box center [776, 445] width 109 height 17
